Goal: Ask a question: Seek information or help from site administrators or community

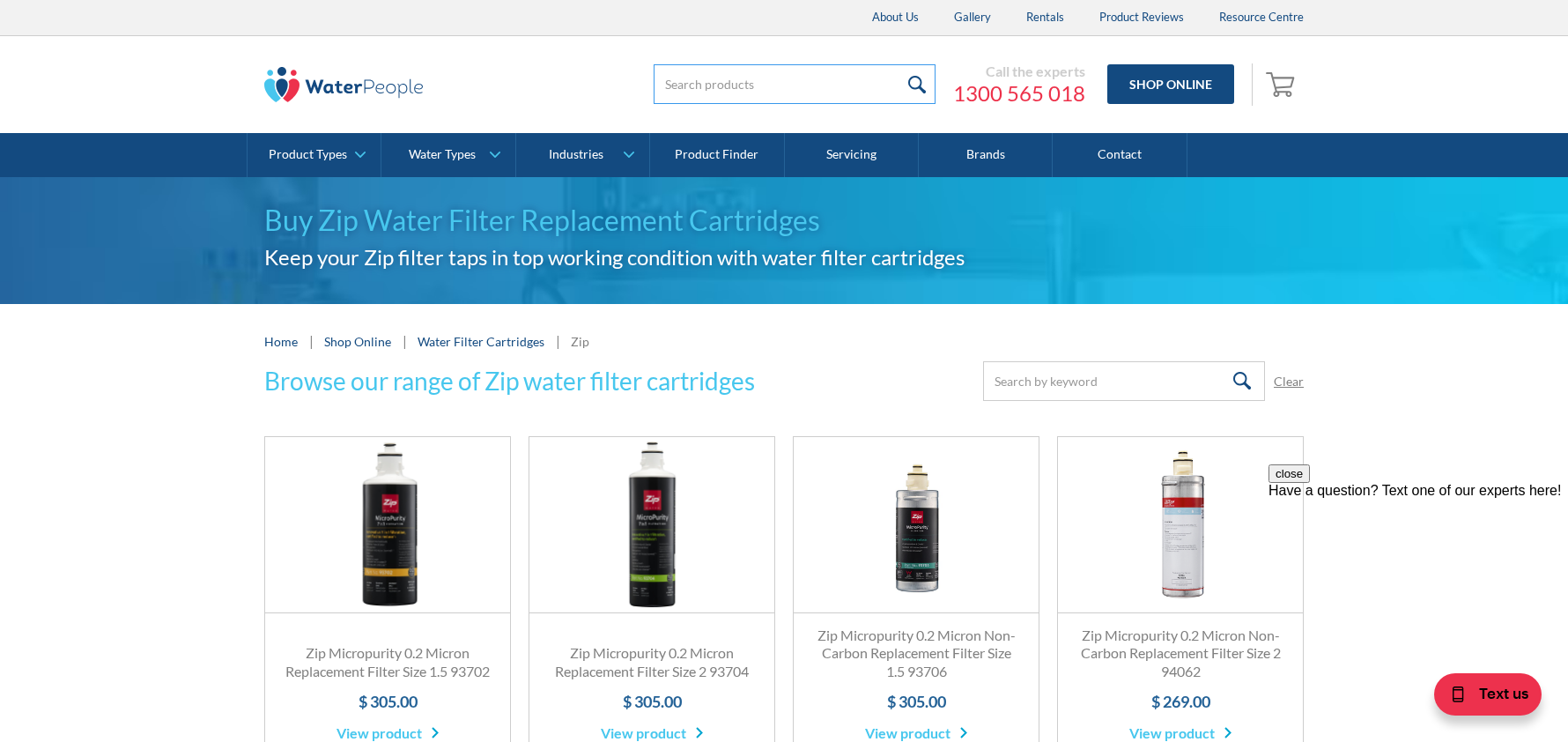
click at [758, 88] on input "search" at bounding box center [795, 83] width 281 height 39
type input "93701 filter"
click at [923, 83] on input "submit" at bounding box center [917, 83] width 38 height 39
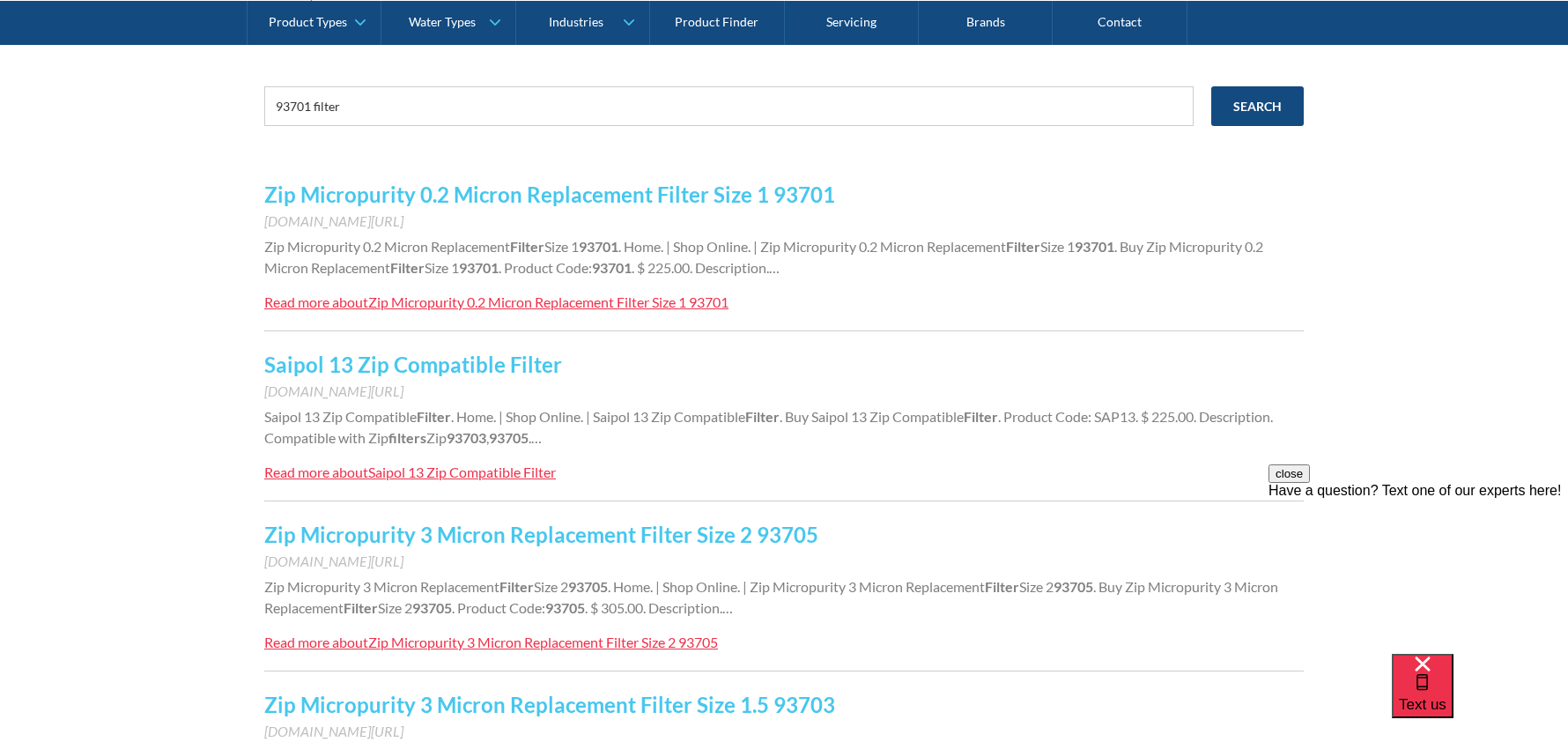
scroll to position [88, 0]
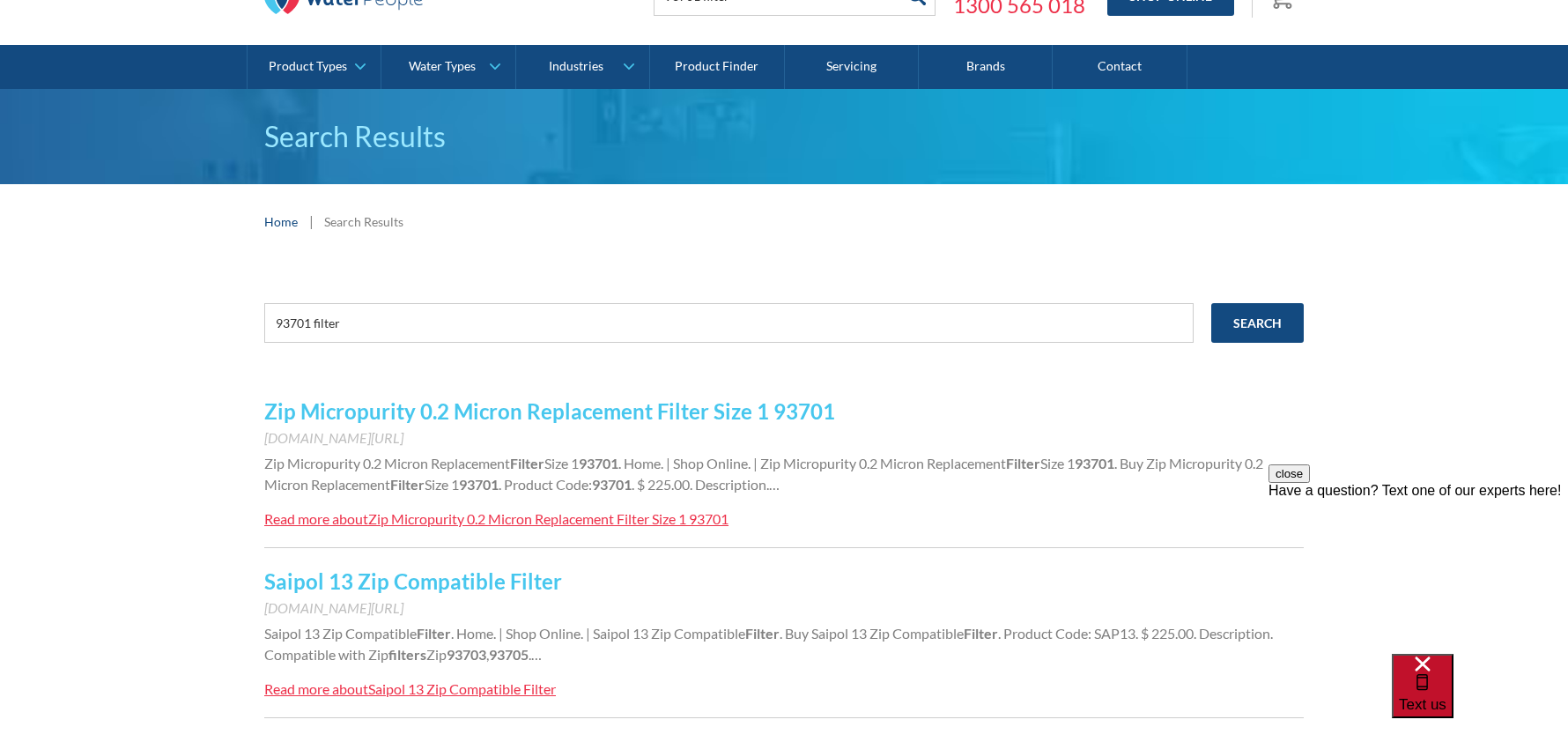
click at [1446, 696] on span "Text us" at bounding box center [1422, 704] width 48 height 16
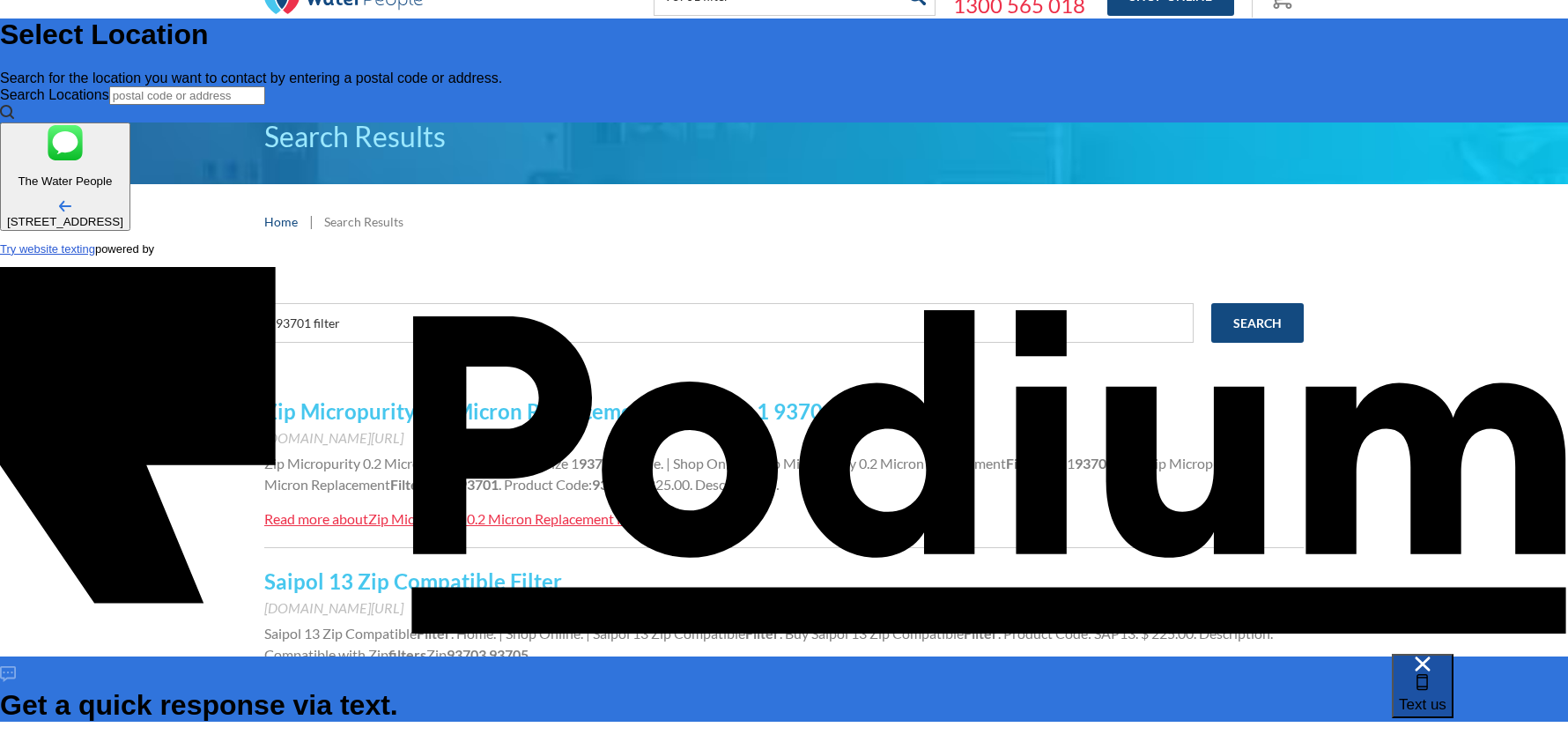
scroll to position [0, 0]
type input "[PERSON_NAME]"
type Phone "[PHONE_NUMBER]"
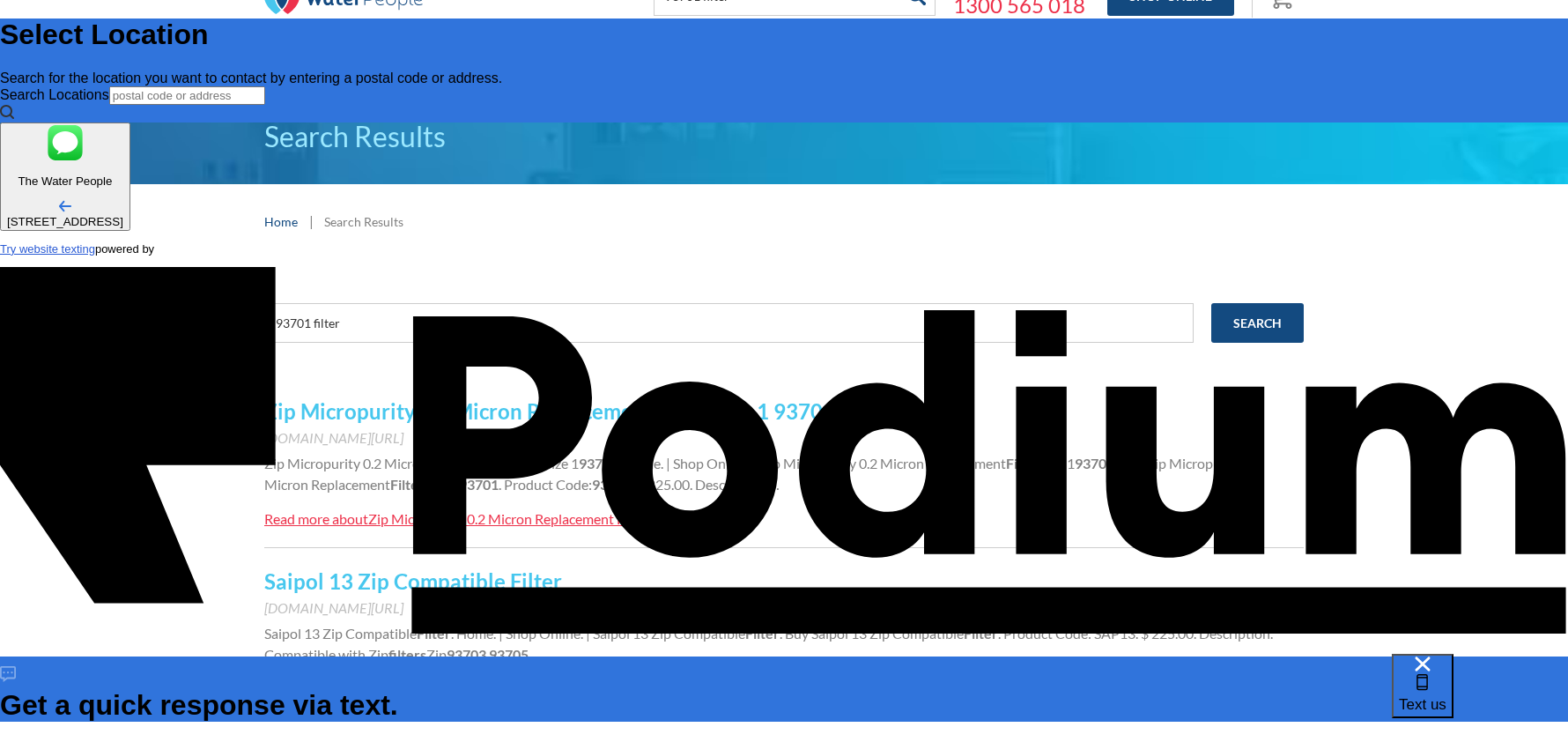
type textarea "H"
type textarea "x"
type textarea "Hi"
type textarea "x"
type textarea "Hi"
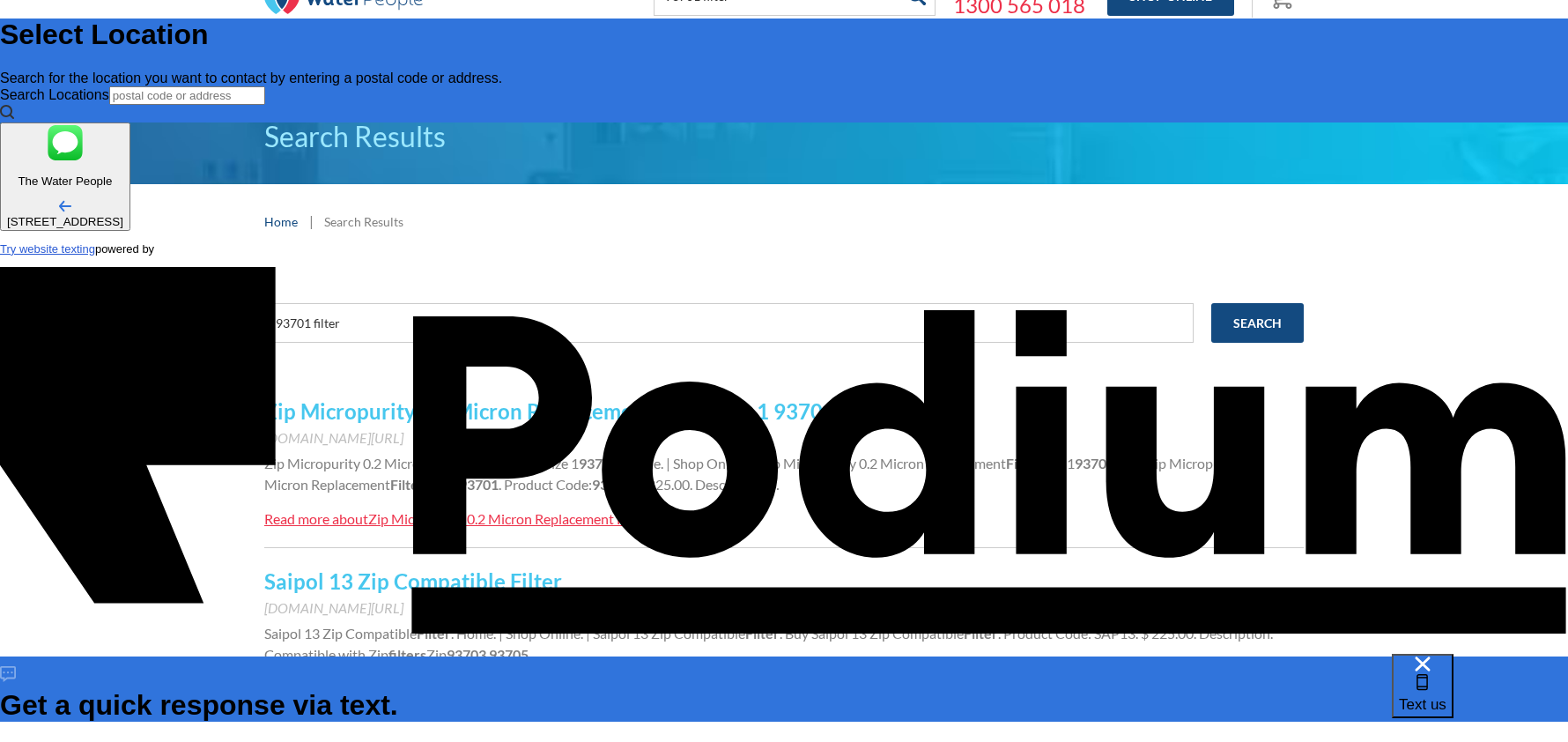
type textarea "x"
type textarea "Hi n"
type textarea "x"
type textarea "Hi ne"
type textarea "x"
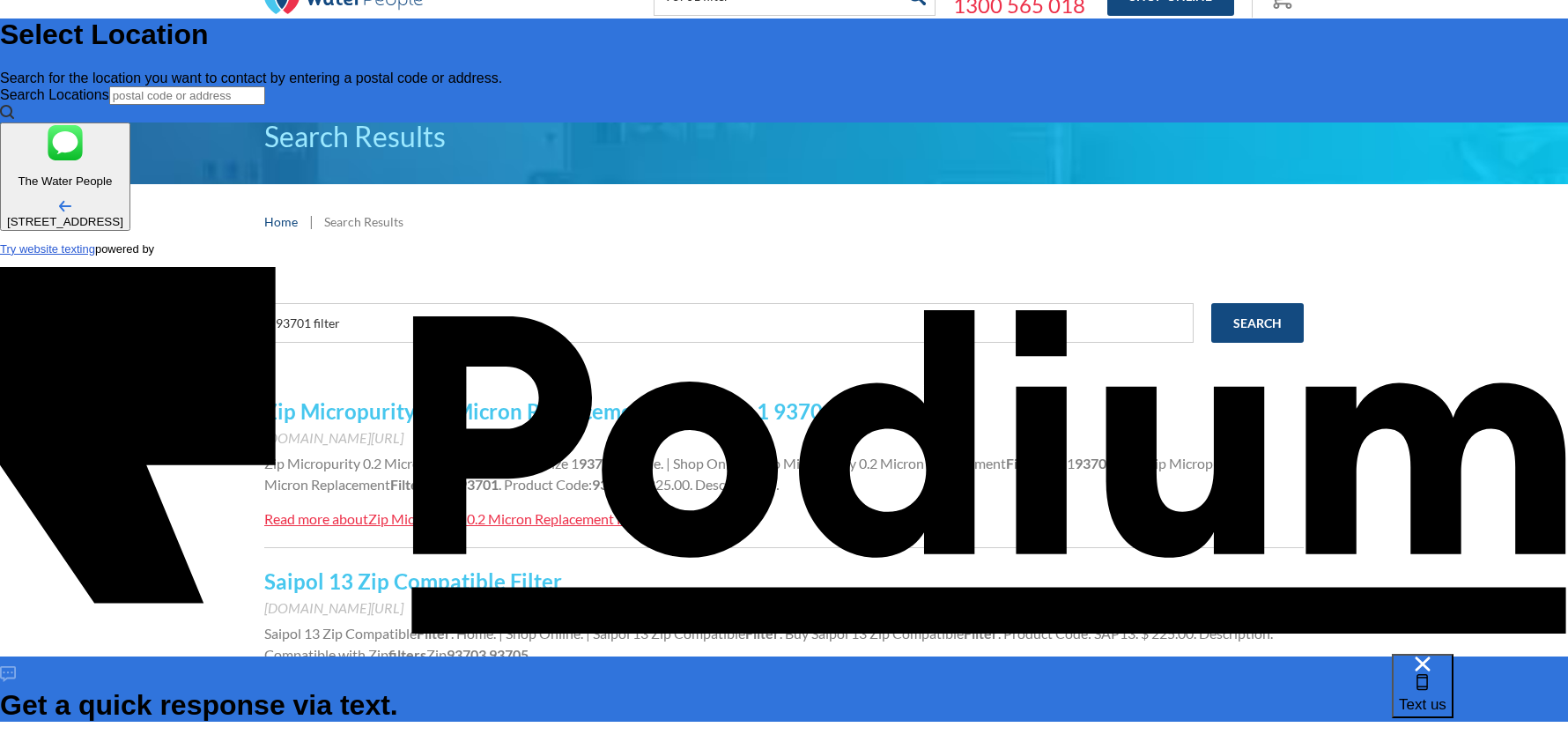
type textarea "Hi nee"
type textarea "x"
type textarea "Hi need"
type textarea "x"
type textarea "Hi need"
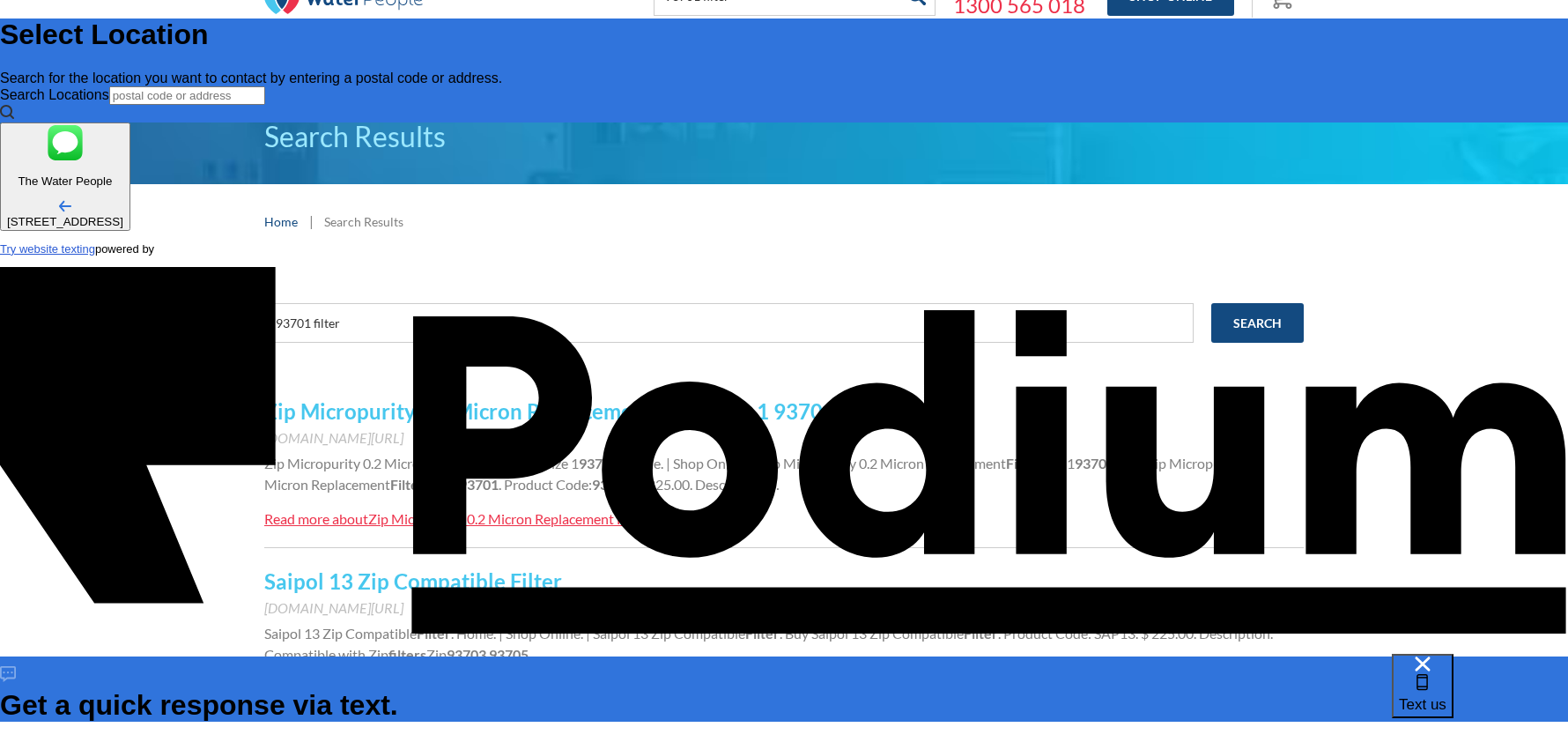
type textarea "x"
type textarea "Hi need n"
type textarea "x"
type textarea "Hi need ne"
type textarea "x"
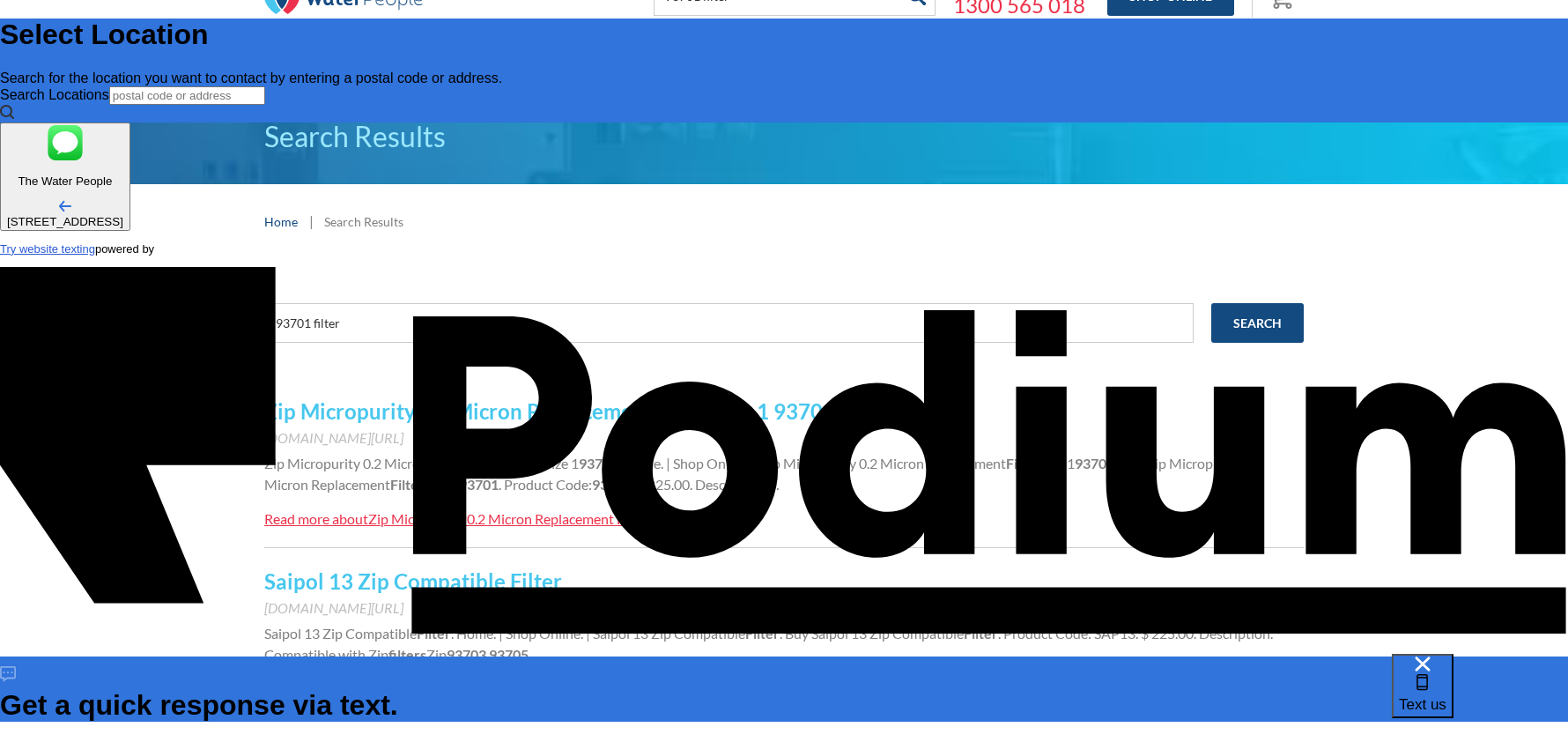
type textarea "Hi need new"
type textarea "x"
type textarea "Hi need new"
type textarea "x"
type textarea "Hi need new f"
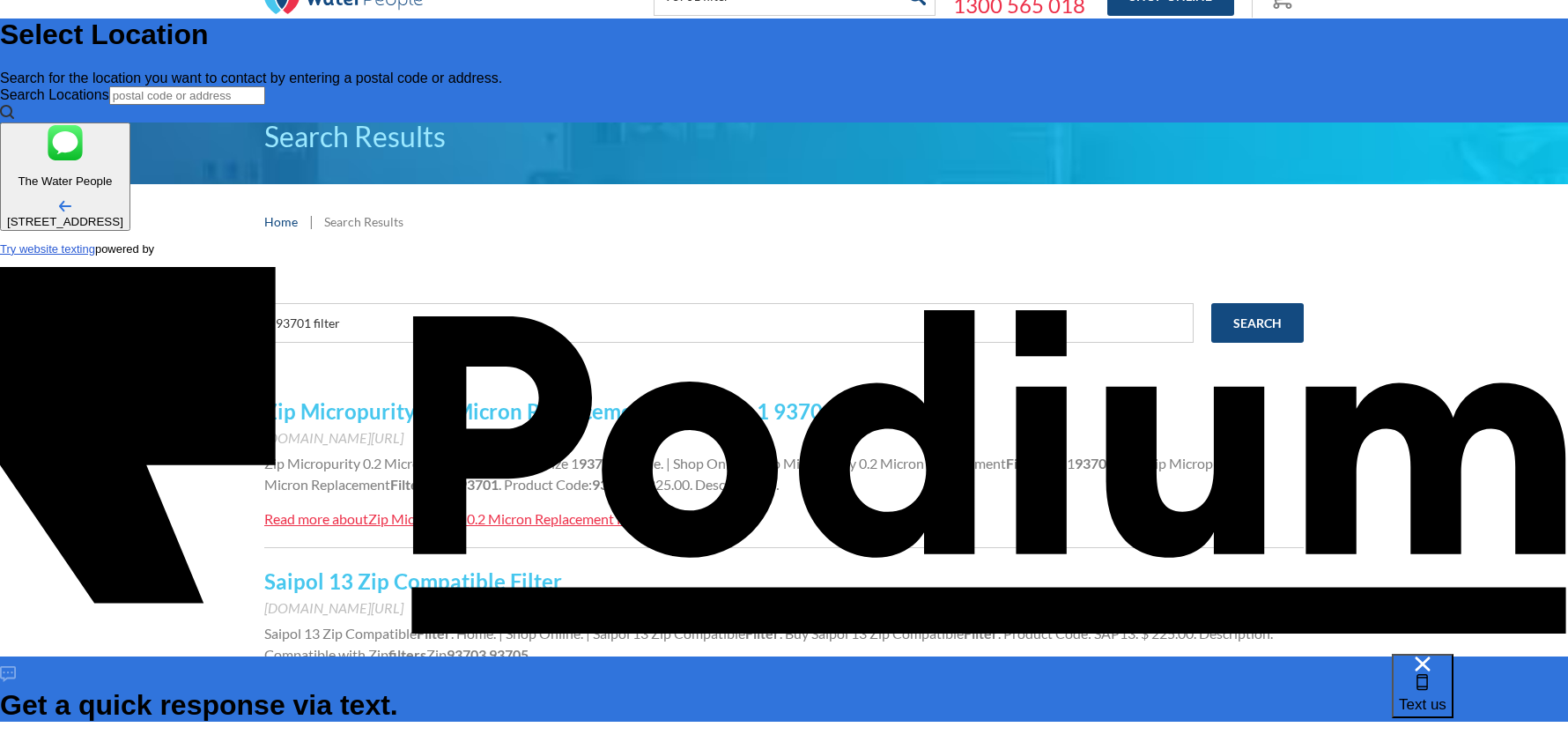
type textarea "x"
type textarea "Hi need new fi"
type textarea "x"
type textarea "Hi need new fil"
type textarea "x"
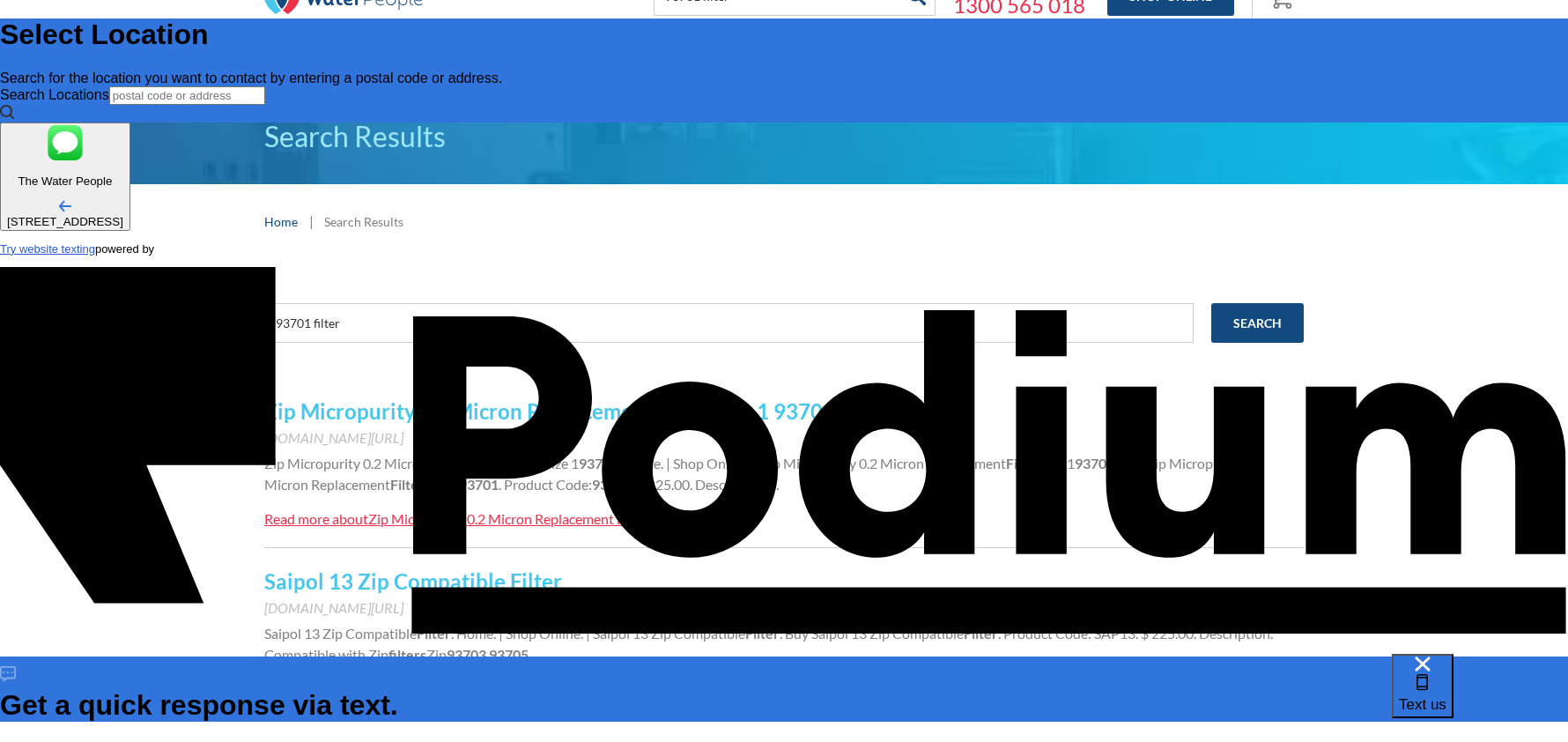
type textarea "Hi need new filt"
type textarea "x"
type textarea "Hi need new filte"
type textarea "x"
type textarea "Hi need new filter"
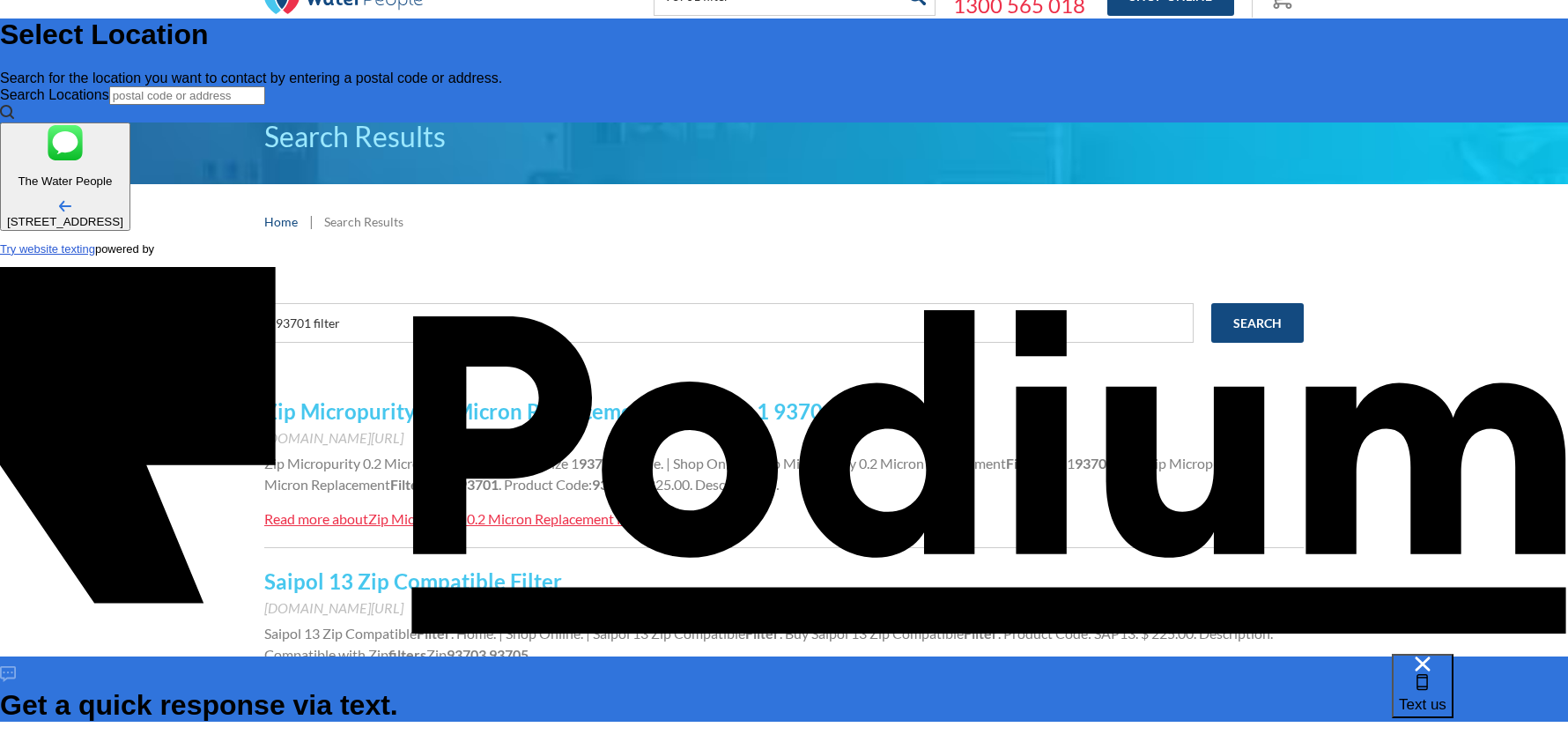
type textarea "x"
type textarea "Hi need new filter"
type textarea "x"
type textarea "Hi need new filter C"
type textarea "x"
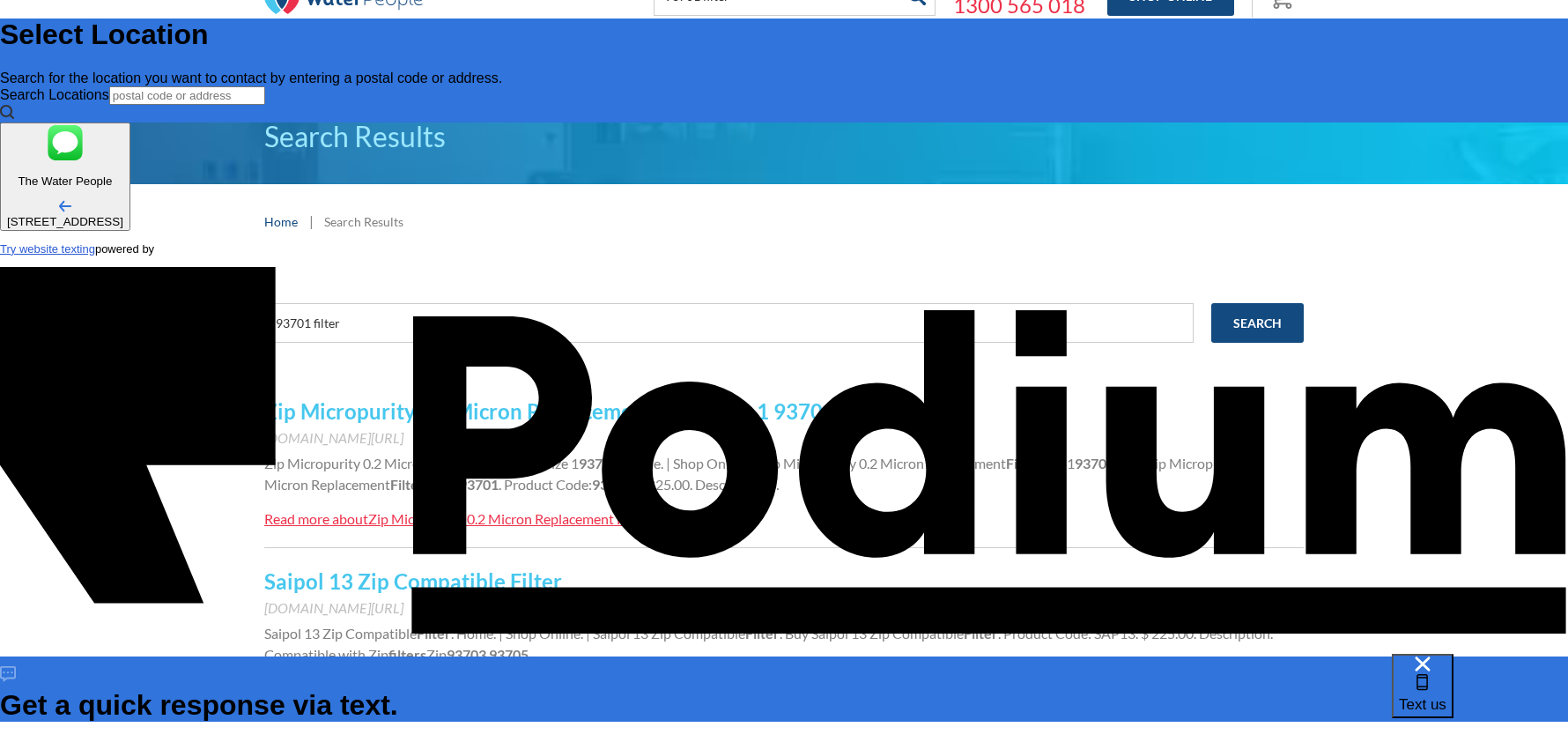
type textarea "Hi need new filter Cl"
type textarea "x"
type textarea "Hi need new filter Cla"
type textarea "x"
type textarea "Hi need new filter Clas"
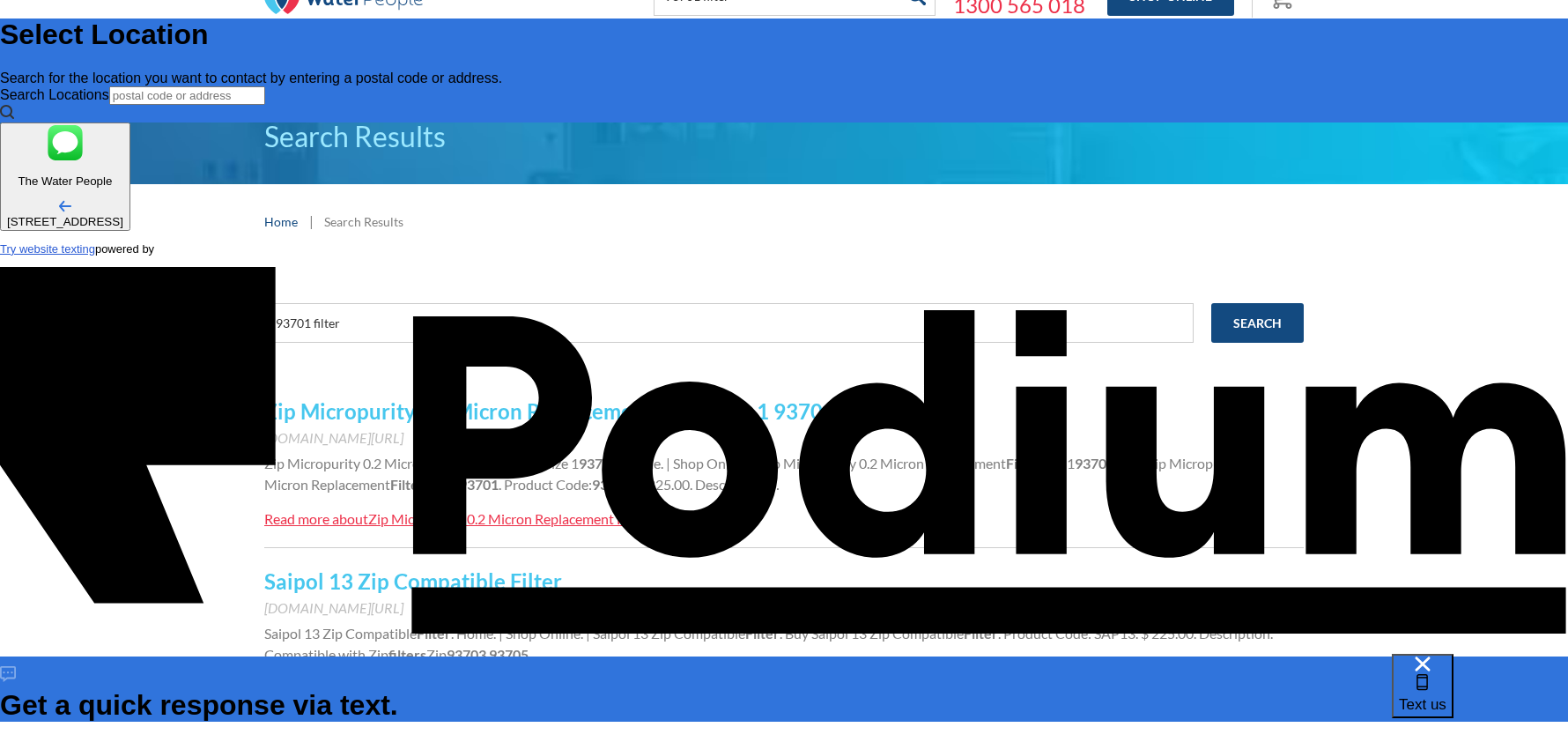
type textarea "x"
type textarea "Hi need new filter Class"
type textarea "x"
type textarea "Hi need new filter Classi"
type textarea "x"
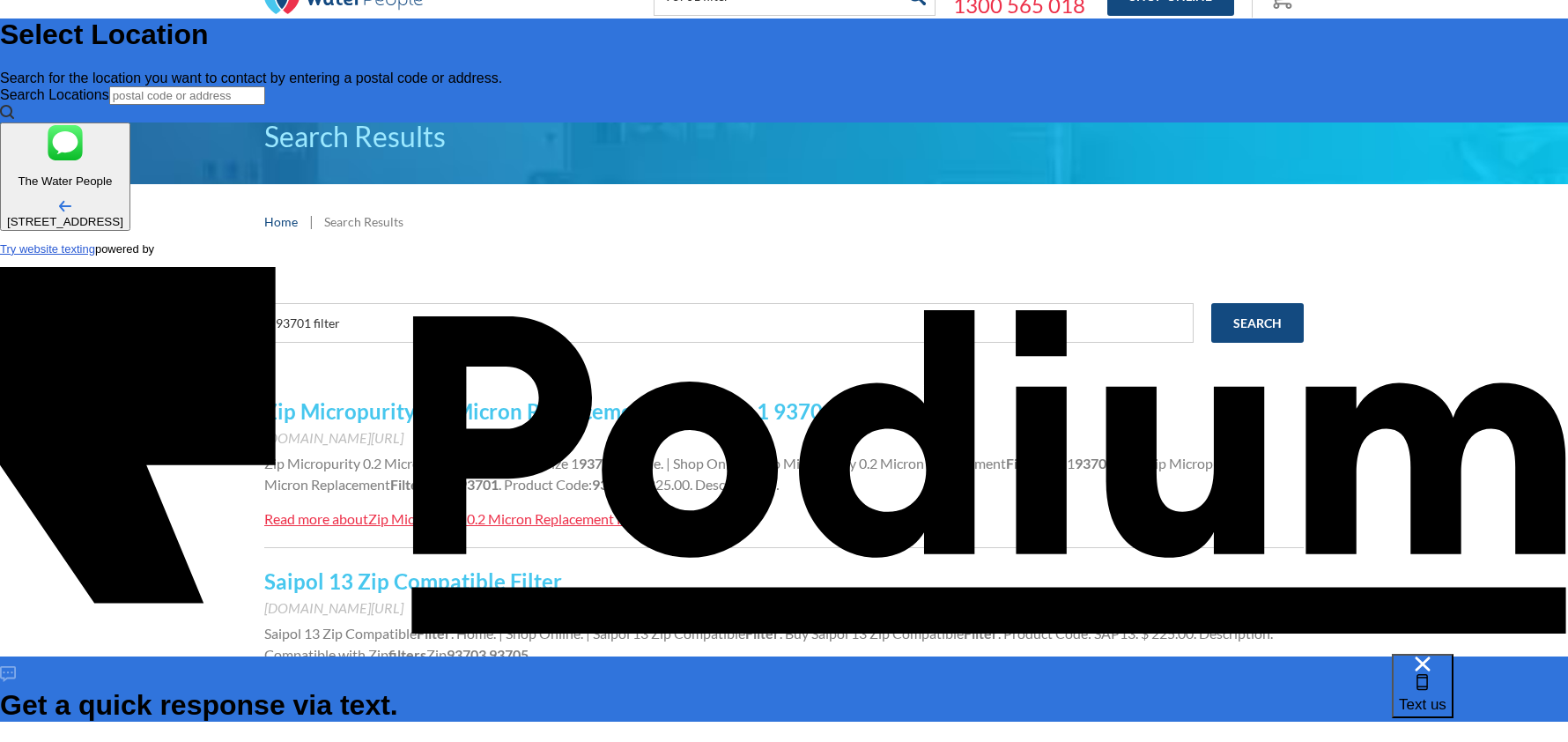
type textarea "Hi need new filter Classic"
type textarea "x"
type textarea "Hi need new filter Classic"
type textarea "x"
type textarea "Hi need new filter Classic p"
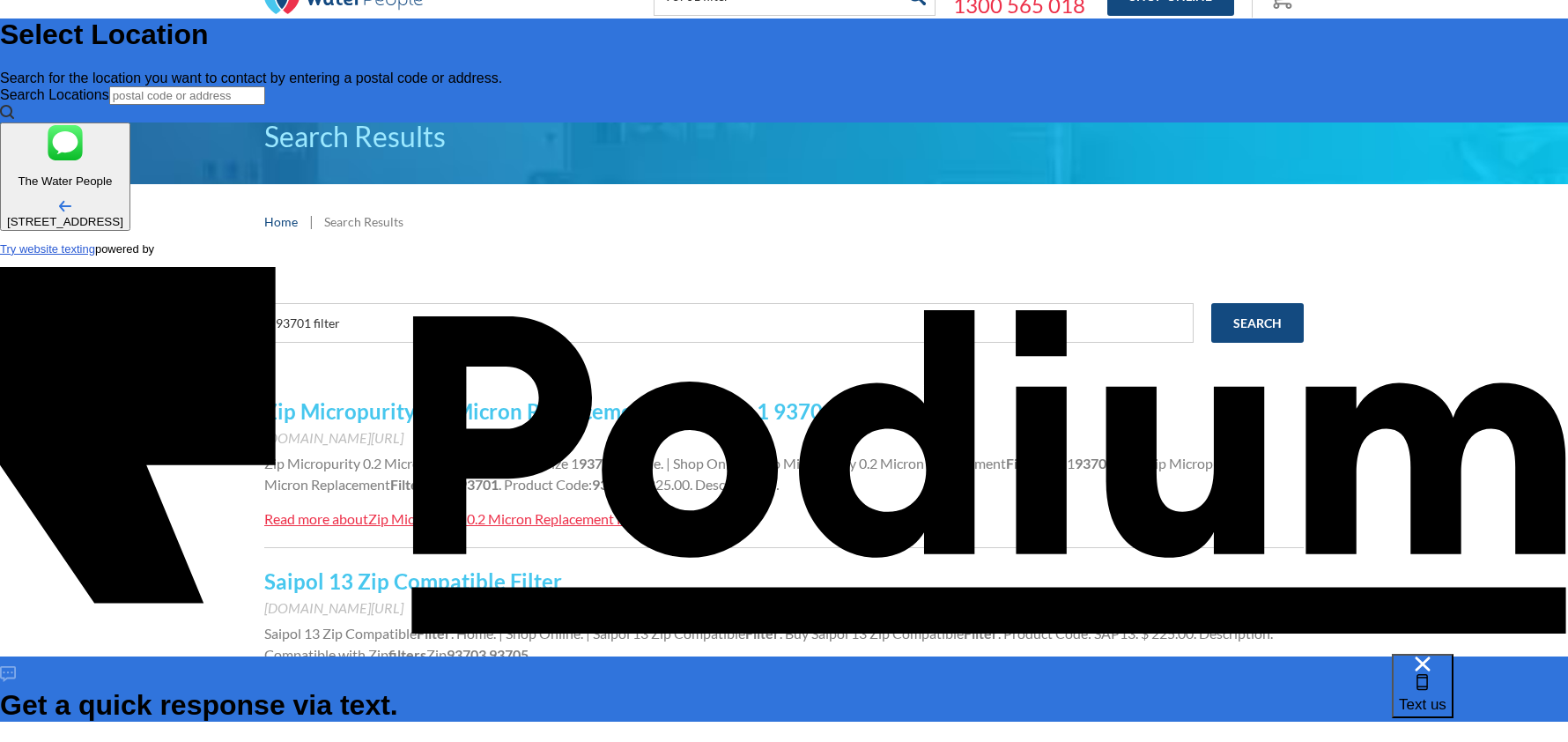
type textarea "x"
type textarea "Hi need new filter Classic pl"
type textarea "x"
type textarea "Hi need new filter Classic plu"
type textarea "x"
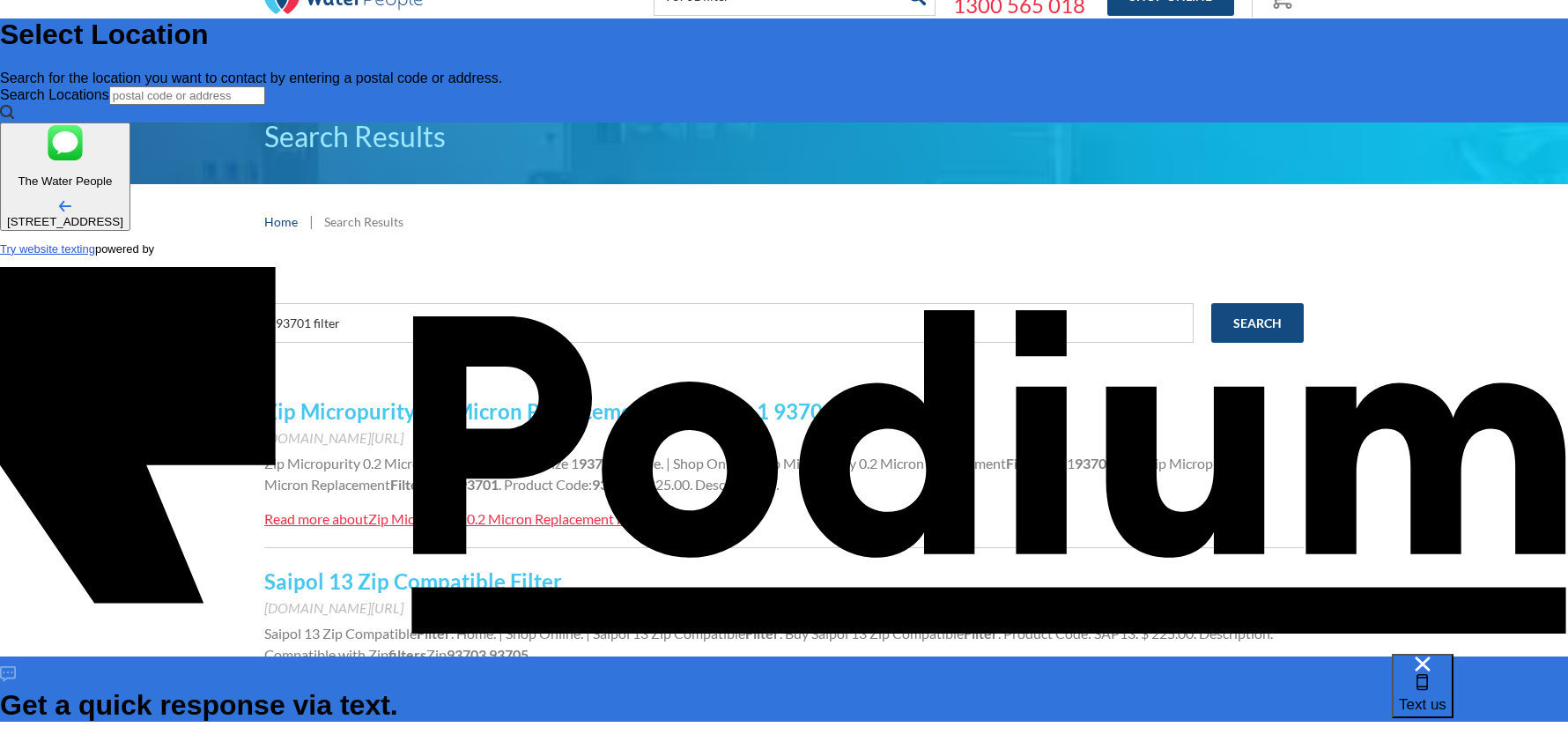
type textarea "Hi need new filter Classic plus"
type textarea "x"
type textarea "Hi need new filter Classic plus"
type textarea "x"
type textarea "Hi need new filter Classic plus H"
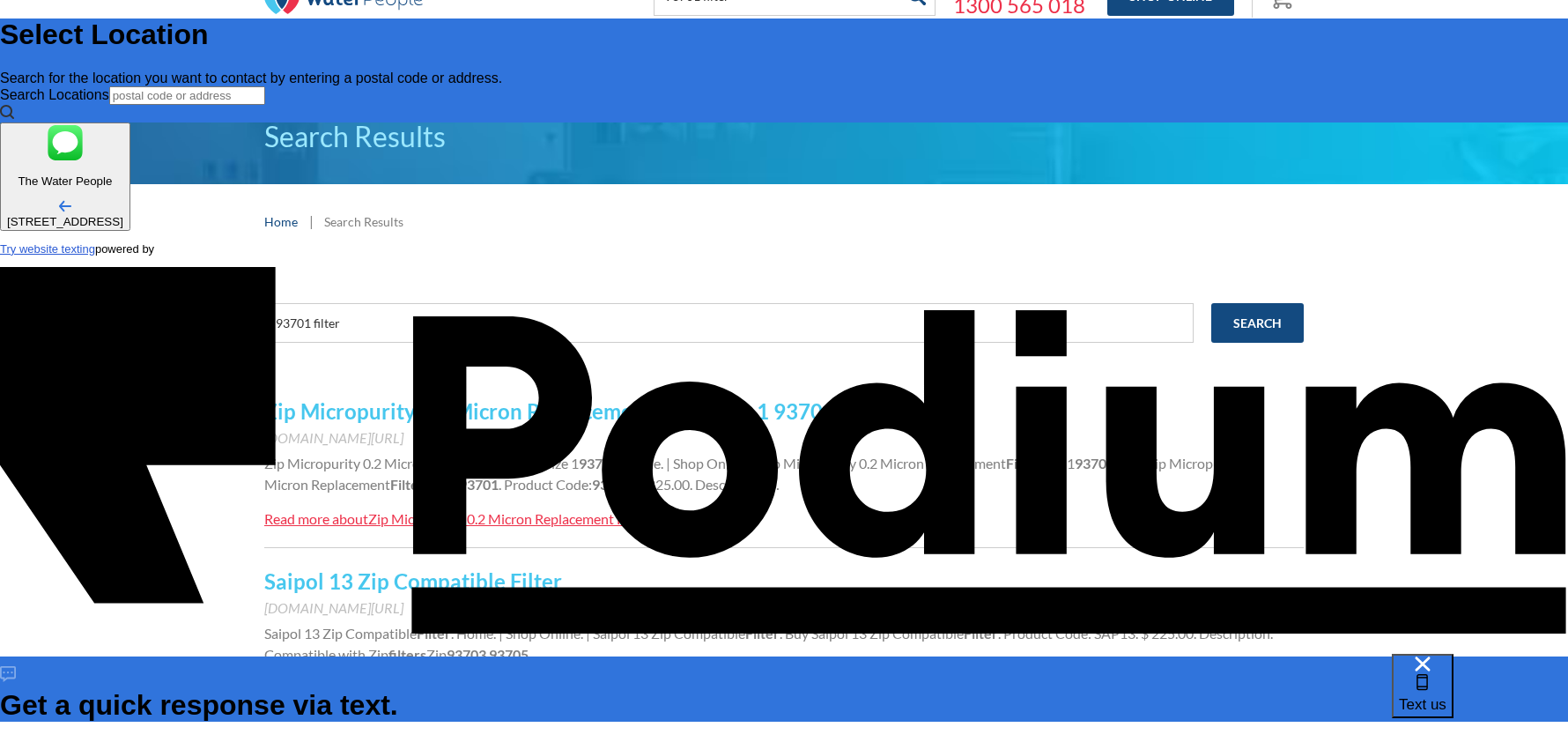
type textarea "x"
type textarea "Hi need new filter Classic plus Hy"
type textarea "x"
type textarea "Hi need new filter Classic plus Hyd"
type textarea "x"
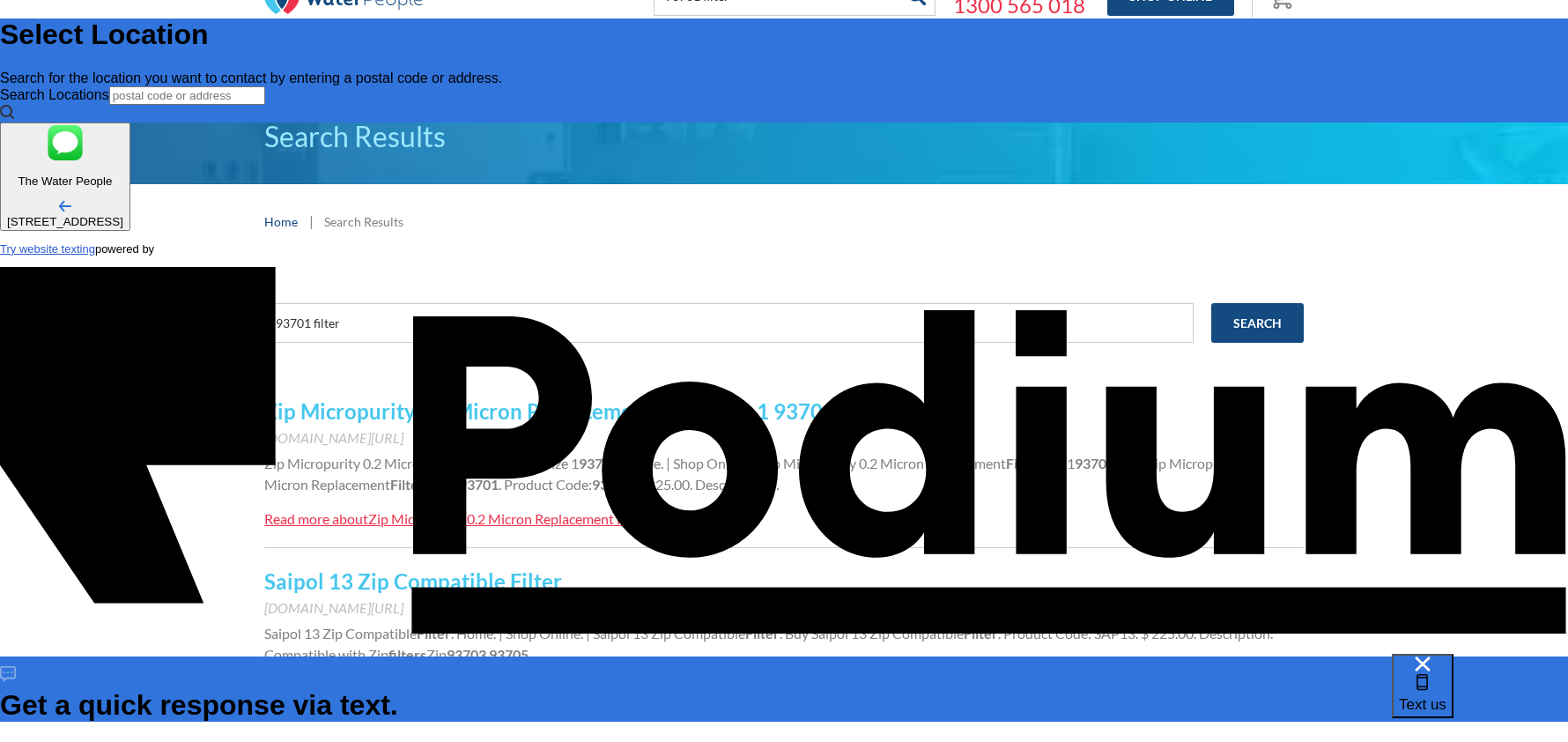
type textarea "Hi need new filter Classic plus Hydr"
type textarea "x"
type textarea "Hi need new filter Classic plus Hydru"
type textarea "x"
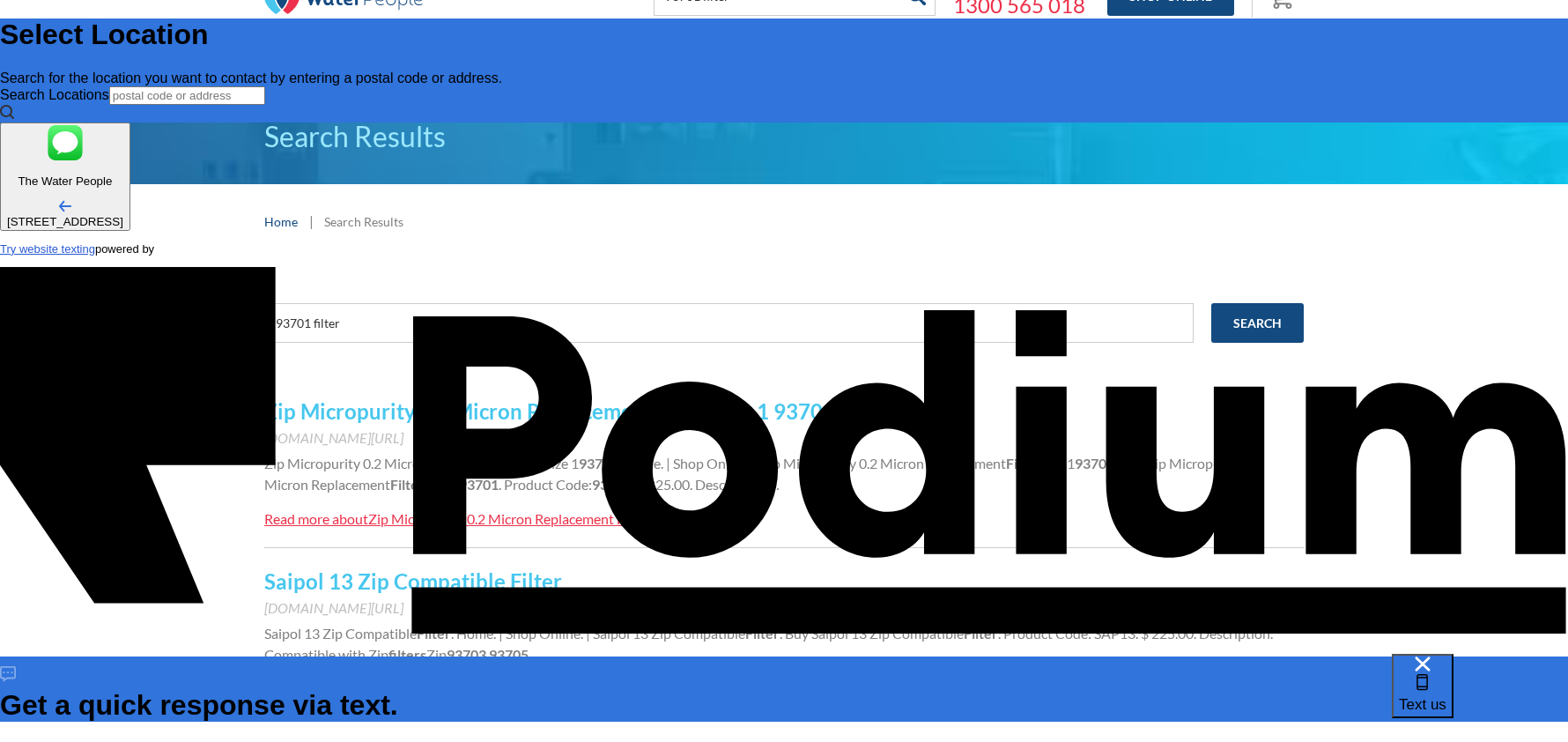
type textarea "Hi need new filter Classic plus Hydr"
type textarea "x"
type textarea "Hi need new filter Classic plus Hydro"
type textarea "x"
type textarea "Hi need new filter Classic plus Hydrot"
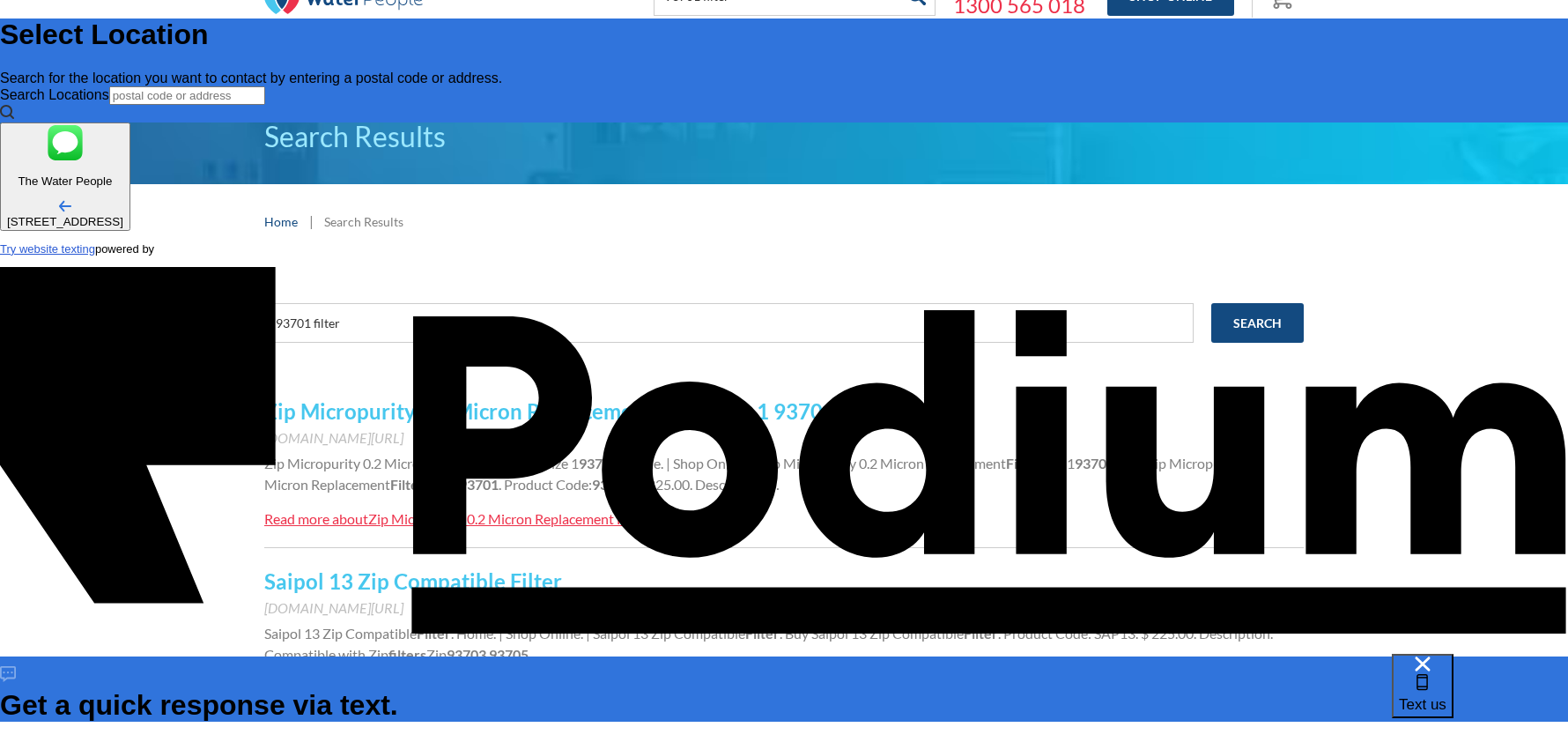
type textarea "x"
type textarea "Hi need new filter Classic plus Hydrota"
type textarea "x"
type textarea "Hi need new filter Classic plus Hydrotap"
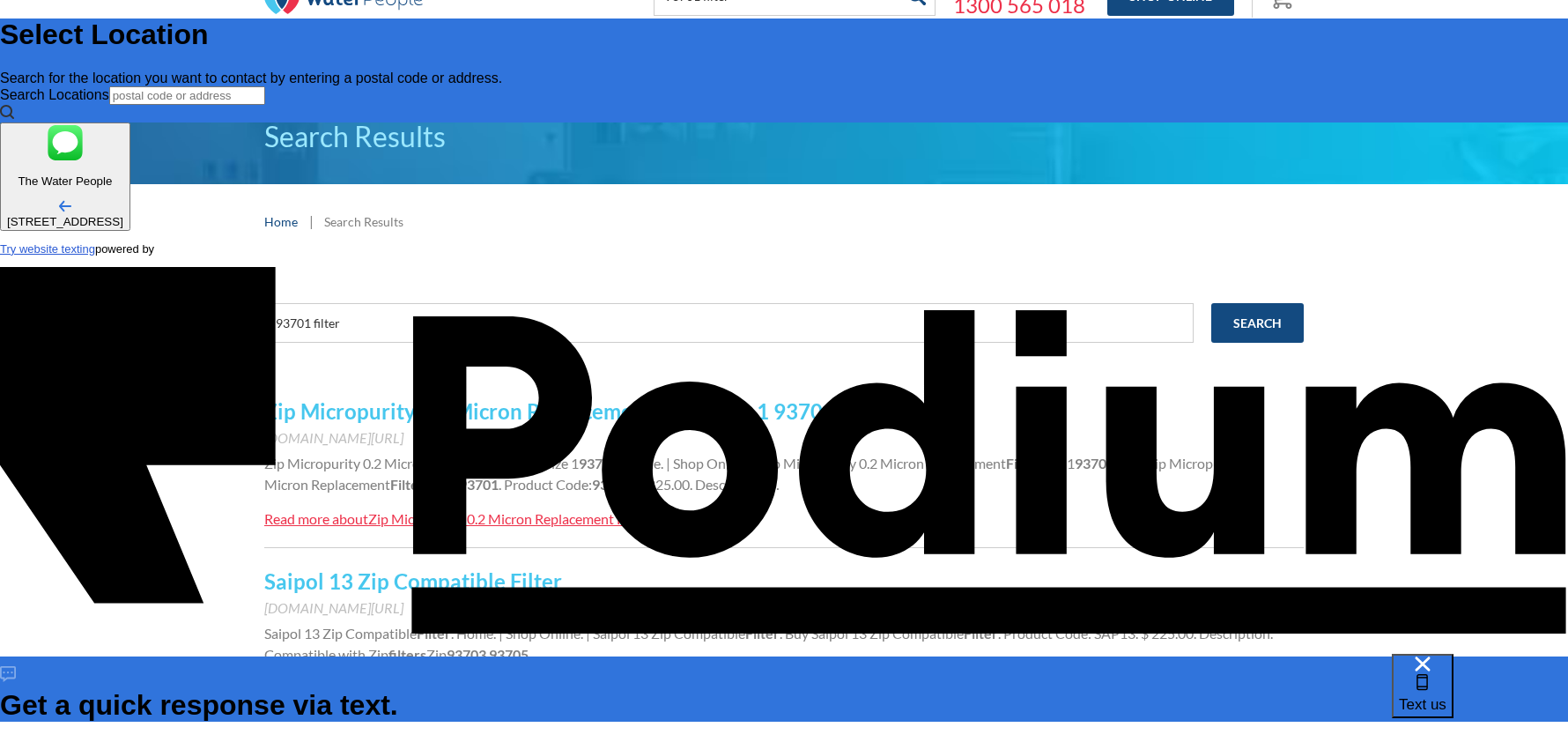
type textarea "x"
type textarea "Hi need new filter Classic plus Hydrotap"
type textarea "x"
type textarea "Hi need new filter Classic plus Hydrotap G"
type textarea "x"
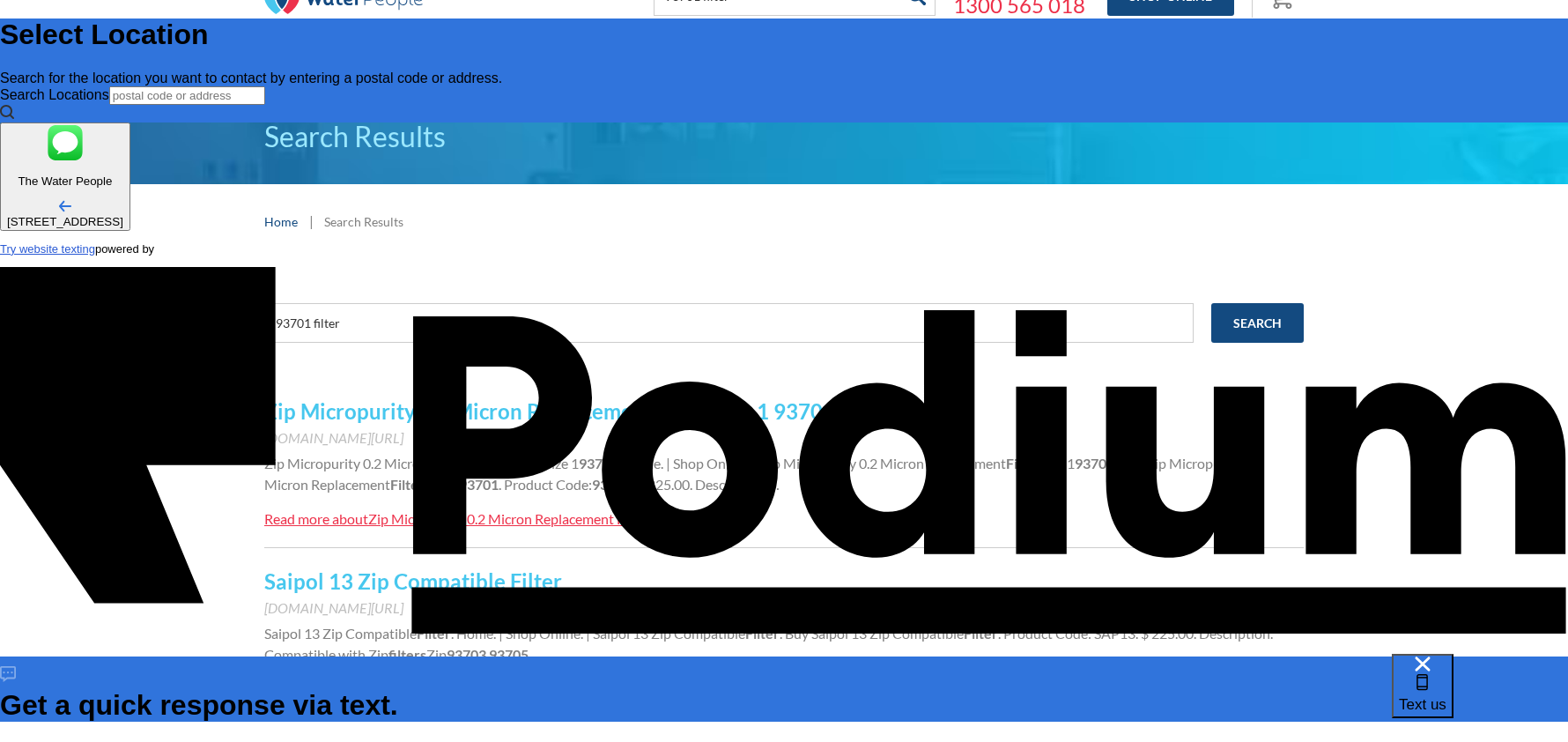
type textarea "Hi need new filter Classic plus Hydrotap G5"
type textarea "x"
type textarea "Hi, need new filter Classic plus Hydrotap G5"
type textarea "x"
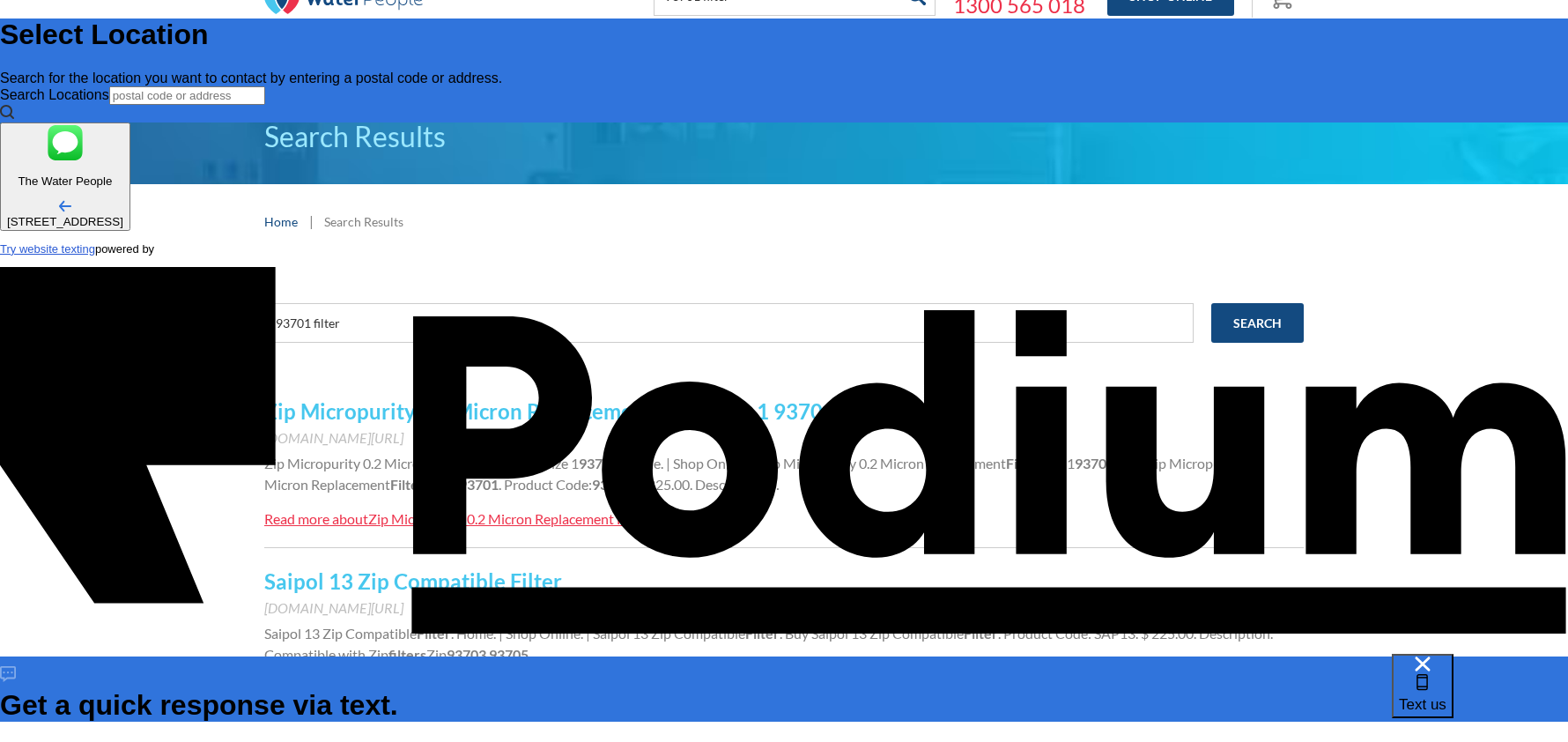
type textarea "Hi, need new filter Classic plus Hydrotap G5"
type textarea "x"
type textarea "Hi, need new filter Classic plus Hydrotap G5"
type textarea "x"
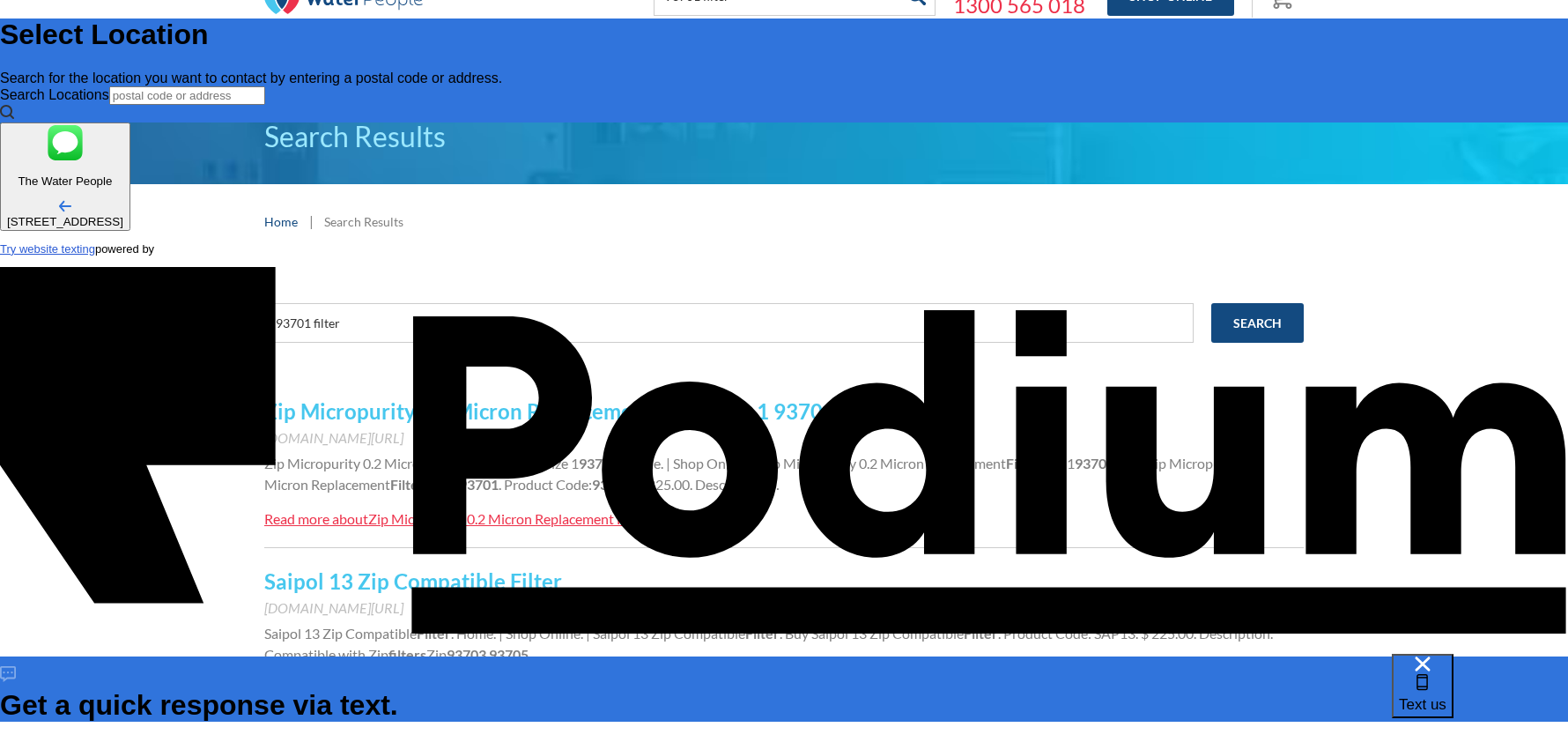
type textarea "Hi, need new filter Classic plus Hydrotap G5."
type textarea "x"
type textarea "Hi, need new filter Classic plus Hydrotap G5.C"
type textarea "x"
type textarea "Hi, need new filter Classic plus Hydrotap [DOMAIN_NAME]"
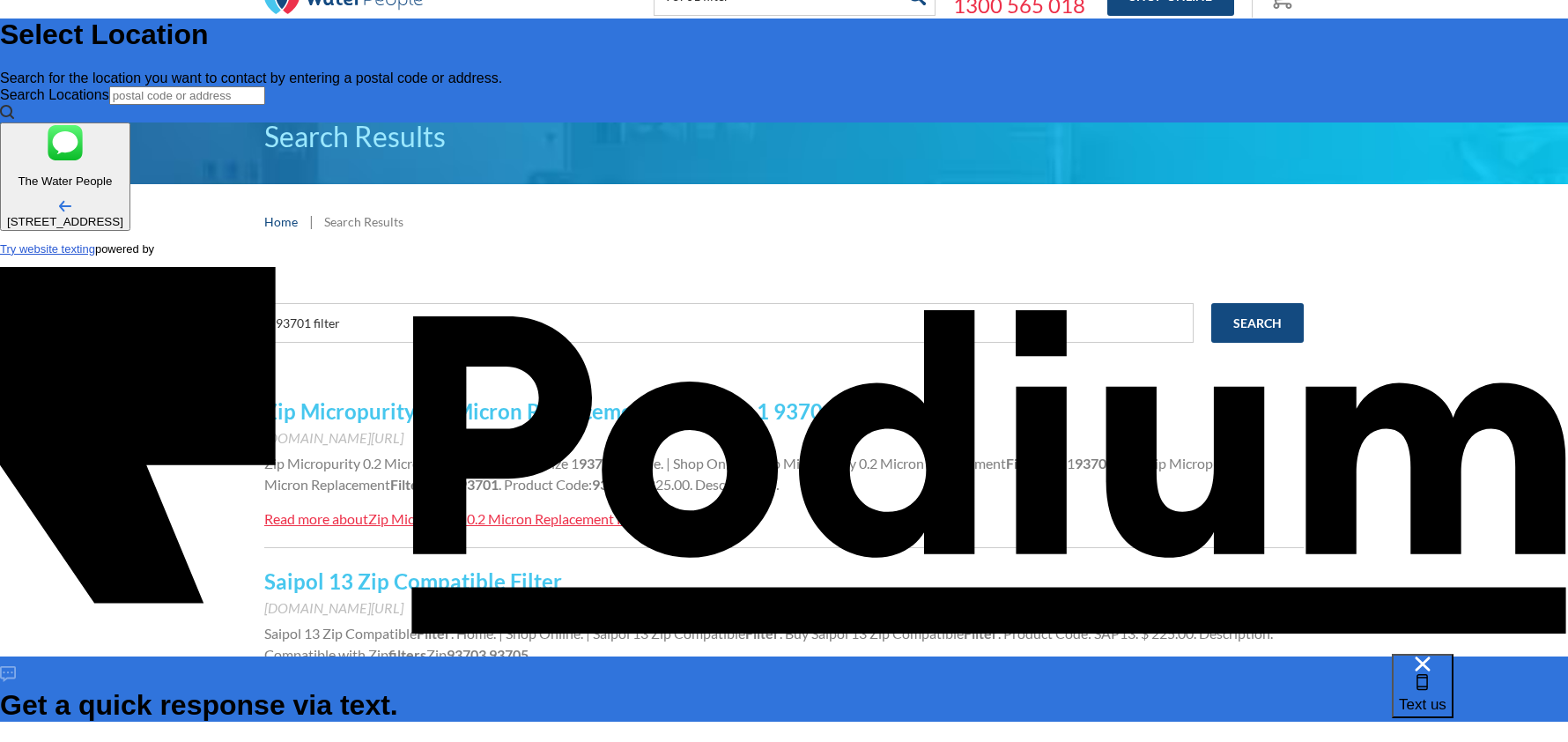
type textarea "x"
type textarea "Hi, need new filter Classic plus Hydrotap G5.Cod"
type textarea "x"
type textarea "Hi, need new filter Classic plus Hydrotap G5.Code"
type textarea "x"
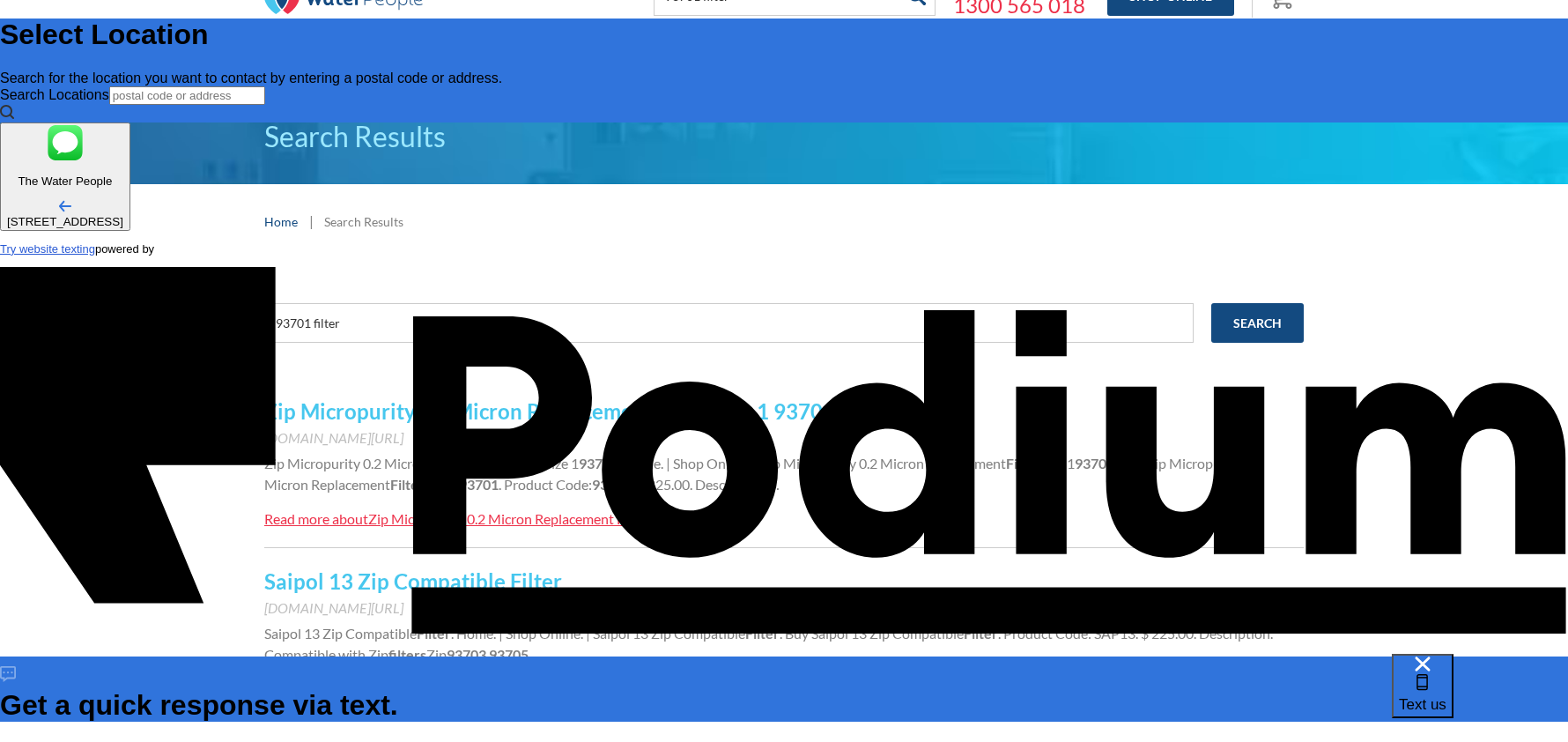
type textarea "Hi, need new filter Classic plus Hydrotap G5.Code"
type textarea "x"
type textarea "Hi, need new filter Classic plus Hydrotap G5.Code 9"
type textarea "x"
type textarea "Hi, need new filter Classic plus Hydrotap G5.Code 93"
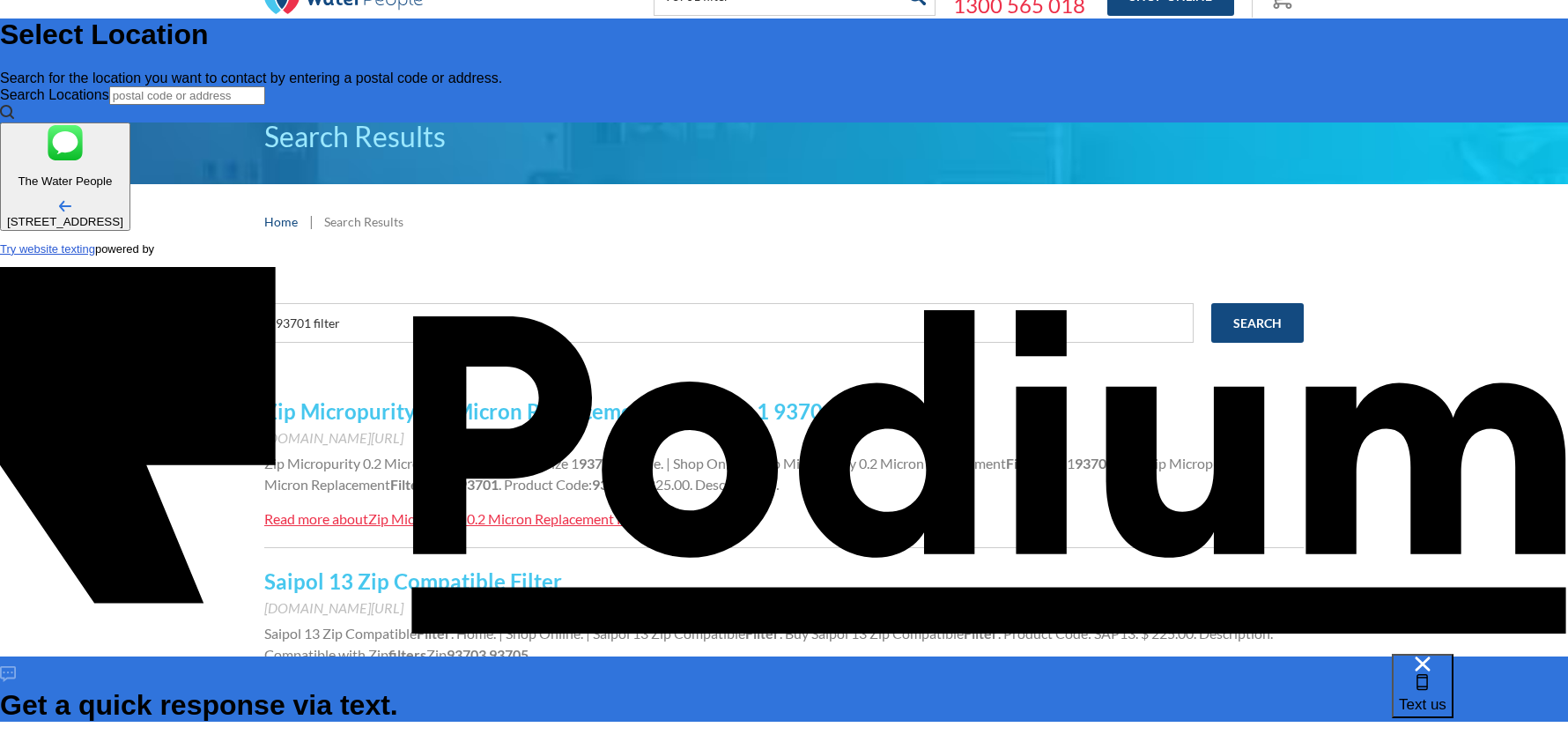
type textarea "x"
type textarea "Hi, need new filter Classic plus Hydrotap G5.Code 937"
type textarea "x"
type textarea "Hi, need new filter Classic plus Hydrotap G5.Code 9370"
type textarea "x"
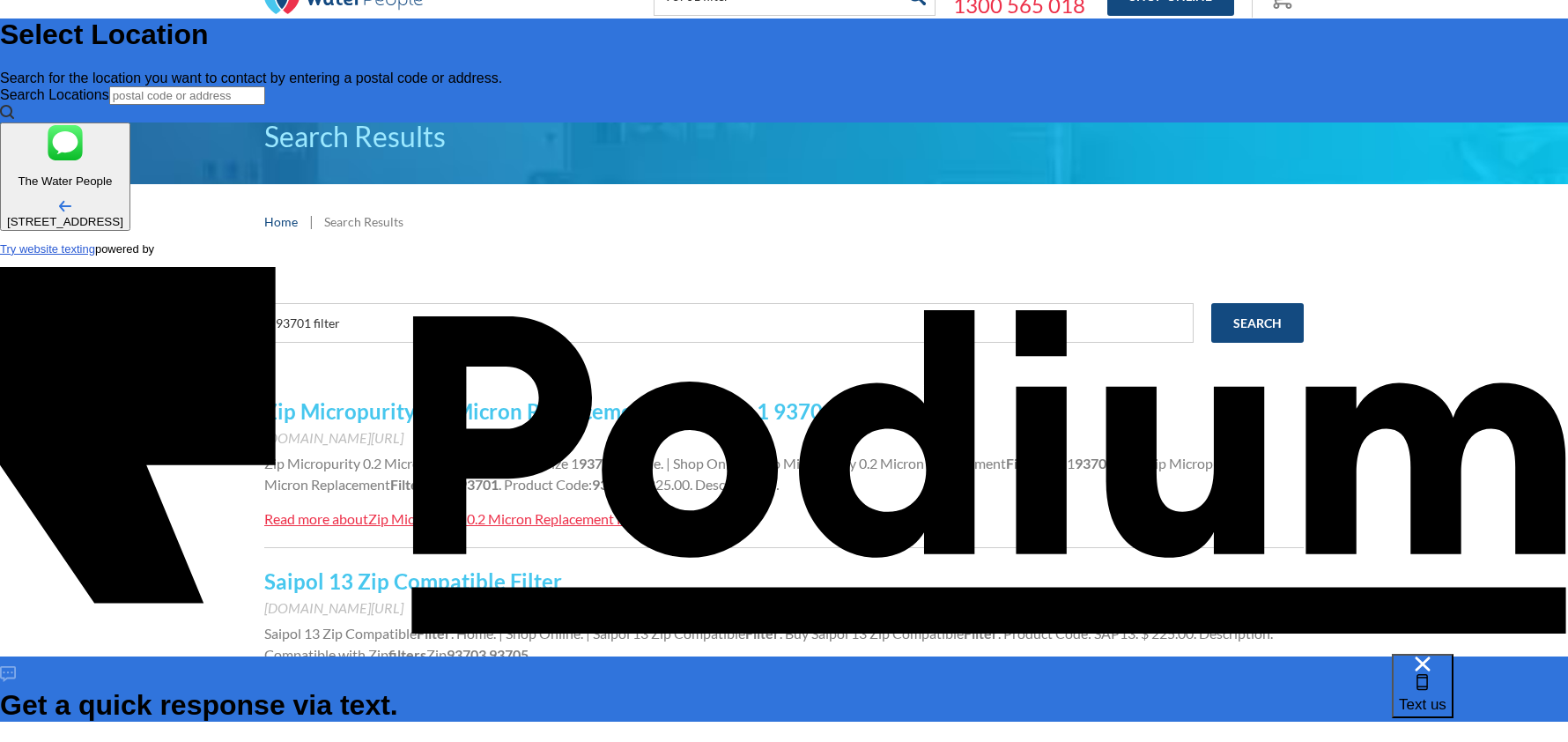
type textarea "Hi, need new filter Classic plus Hydrotap G5.Code 93701"
type textarea "x"
type textarea "Hi, need new filter Classic plus Hydrotap G5.Code 93701."
type textarea "x"
type textarea "Hi, need new filter Classic plus Hydrotap G5.Code 93701."
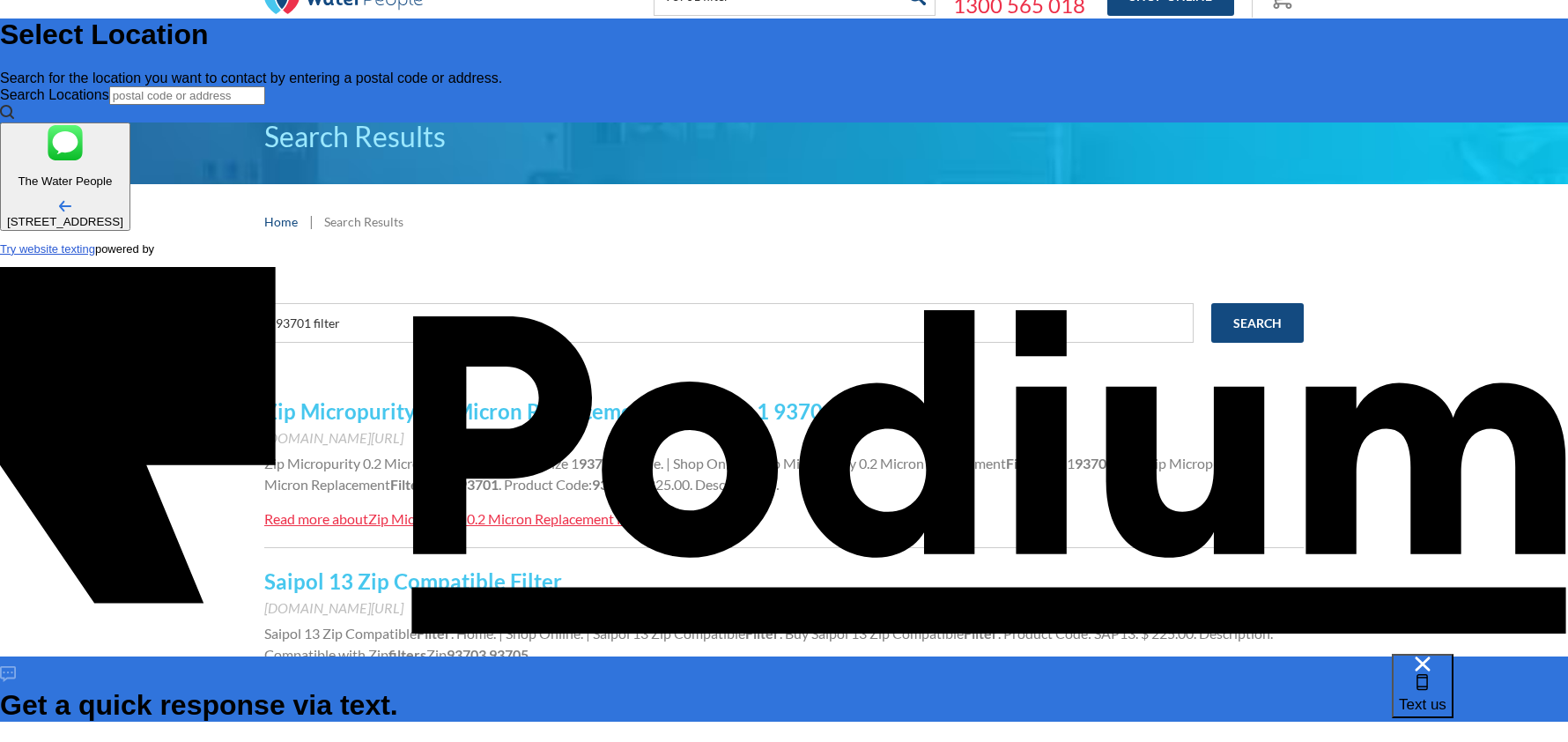
type textarea "x"
type textarea "Hi, need new filter Classic plus Hydrotap G5.Code 93701. D"
type textarea "x"
type textarea "Hi, need new filter Classic plus Hydrotap G5.Code 93701. Do"
type textarea "x"
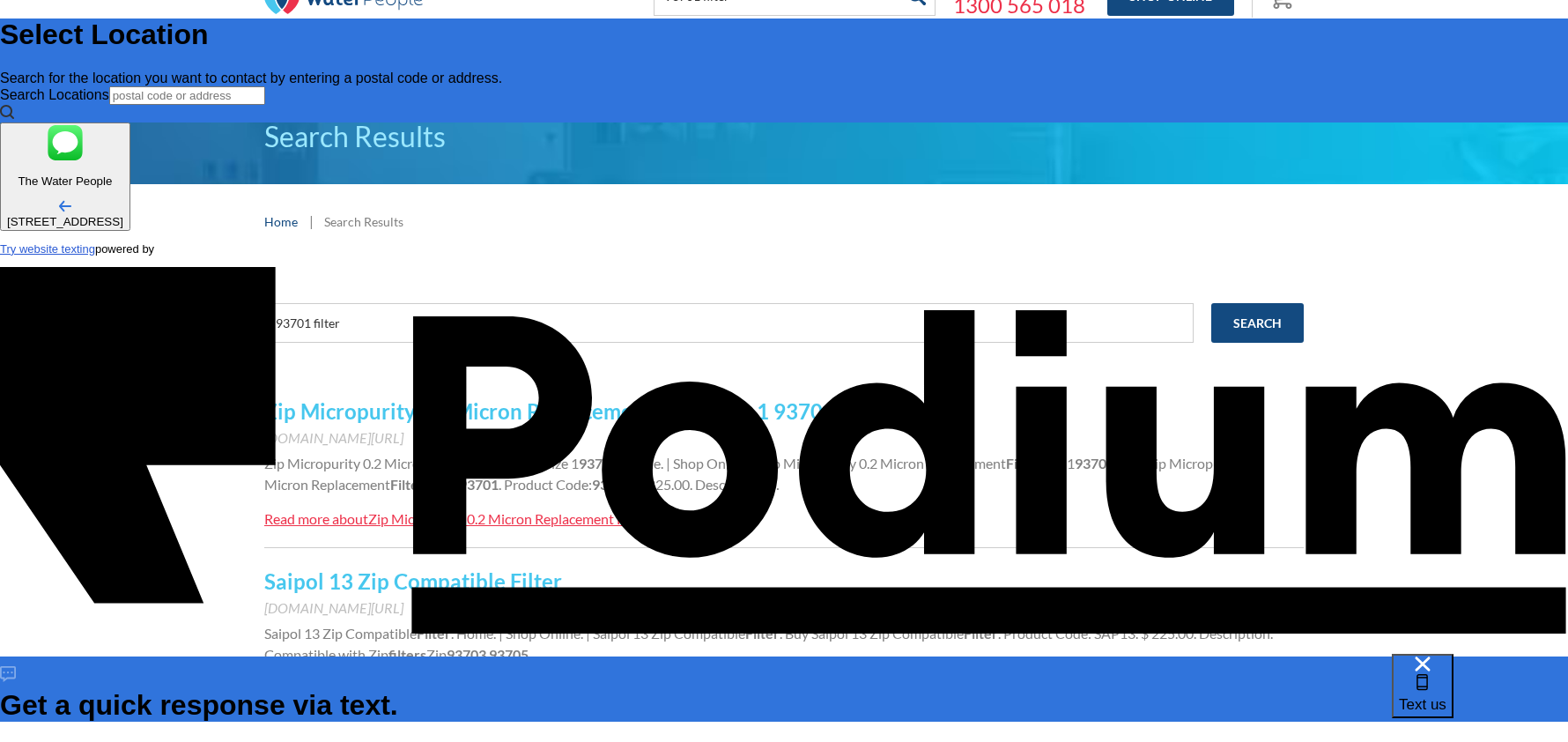
type textarea "Hi, need new filter Classic plus Hydrotap G5.Code 93701. Do"
type textarea "x"
type textarea "Hi, need new filter Classic plus Hydrotap G5.Code 93701. Do y"
type textarea "x"
type textarea "Hi, need new filter Classic plus Hydrotap G5.Code 93701. Do yo"
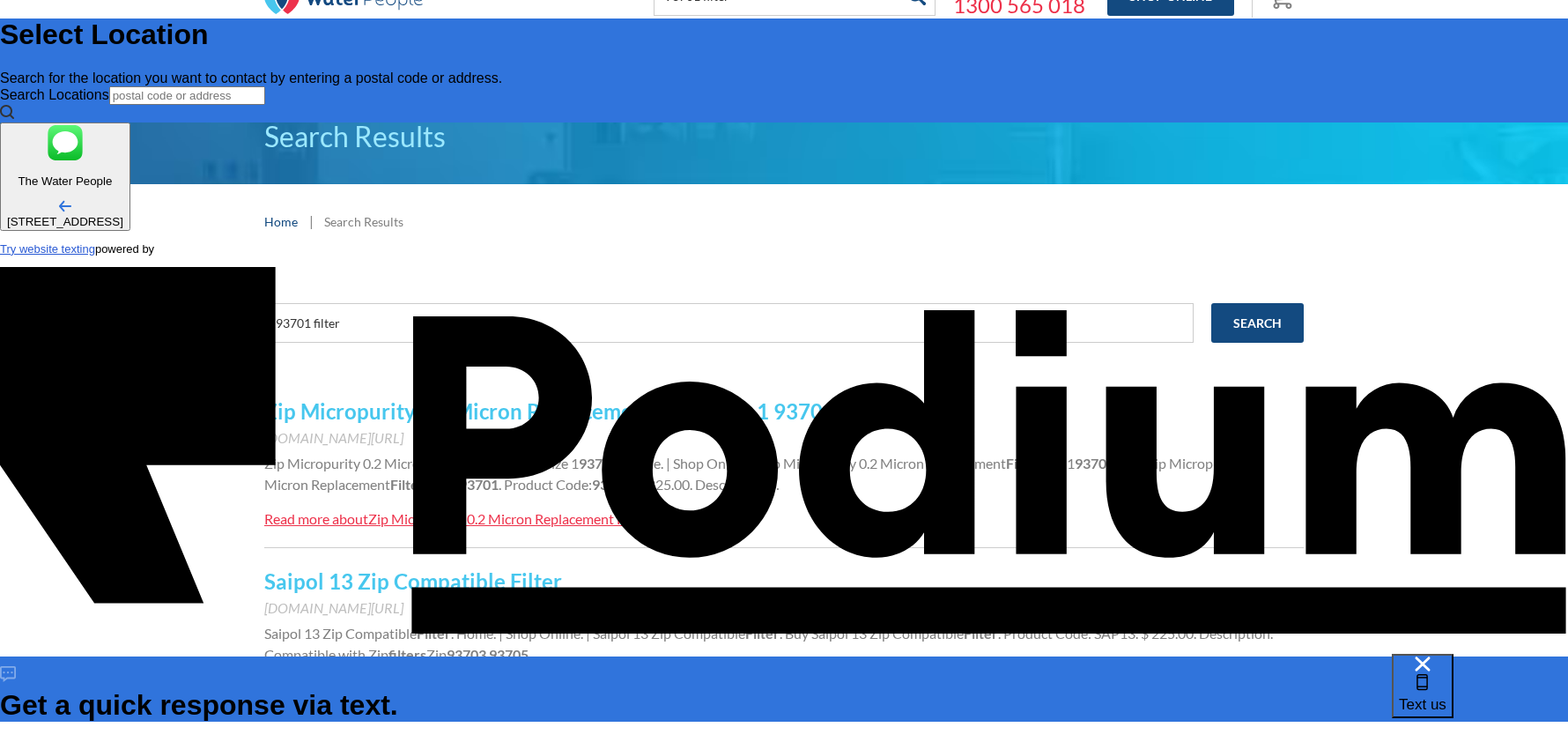
type textarea "x"
type textarea "Hi, need new filter Classic plus Hydrotap G5.Code 93701. Do you"
type textarea "x"
type textarea "Hi, need new filter Classic plus Hydrotap G5.Code 93701. Do you"
type textarea "x"
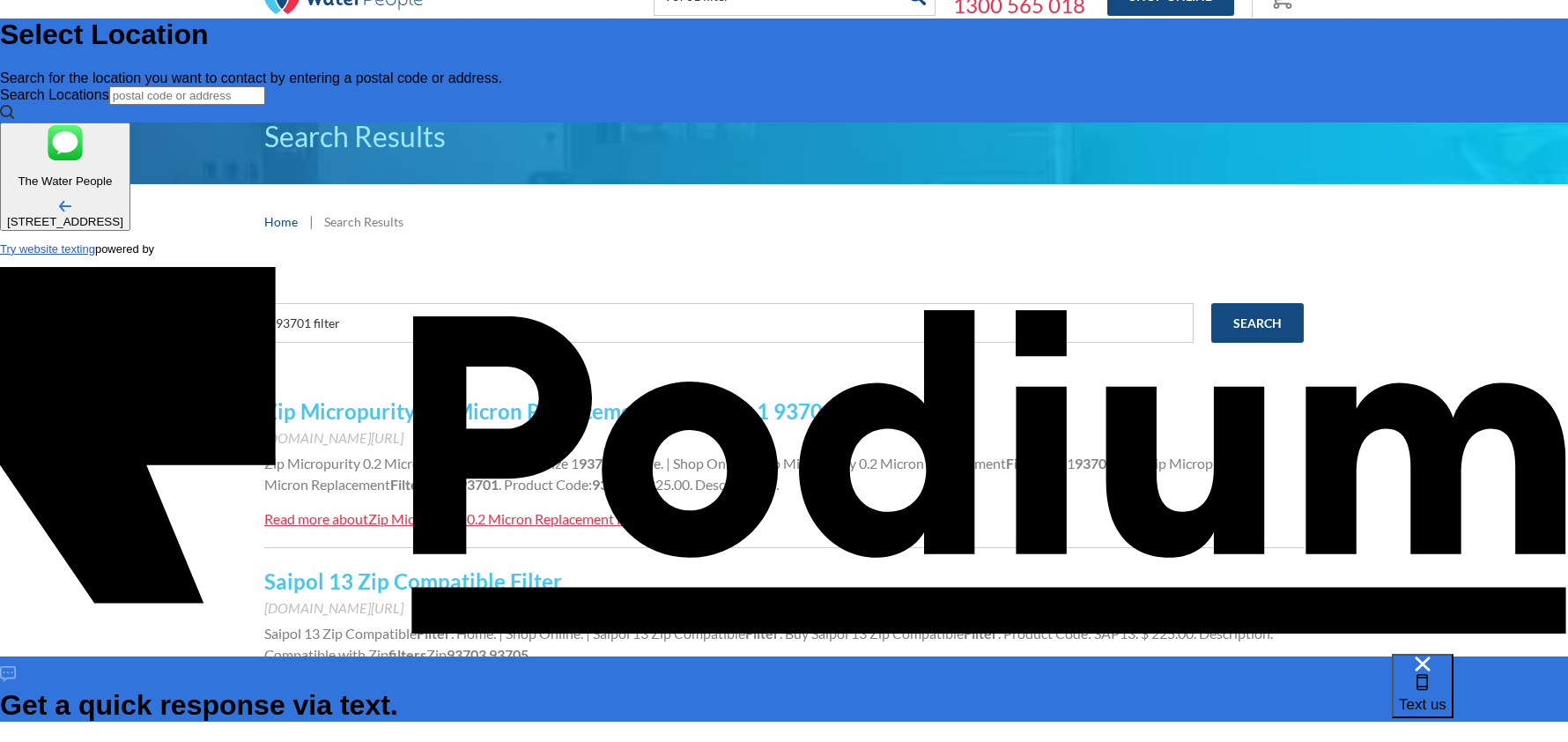
type textarea "Hi, need new filter Classic plus Hydrotap G5.Code 93701. Do you s"
type textarea "x"
type textarea "Hi, need new filter Classic plus Hydrotap G5.Code 93701. Do you se"
type textarea "x"
type textarea "Hi, need new filter Classic plus Hydrotap G5.Code 93701. Do you sel"
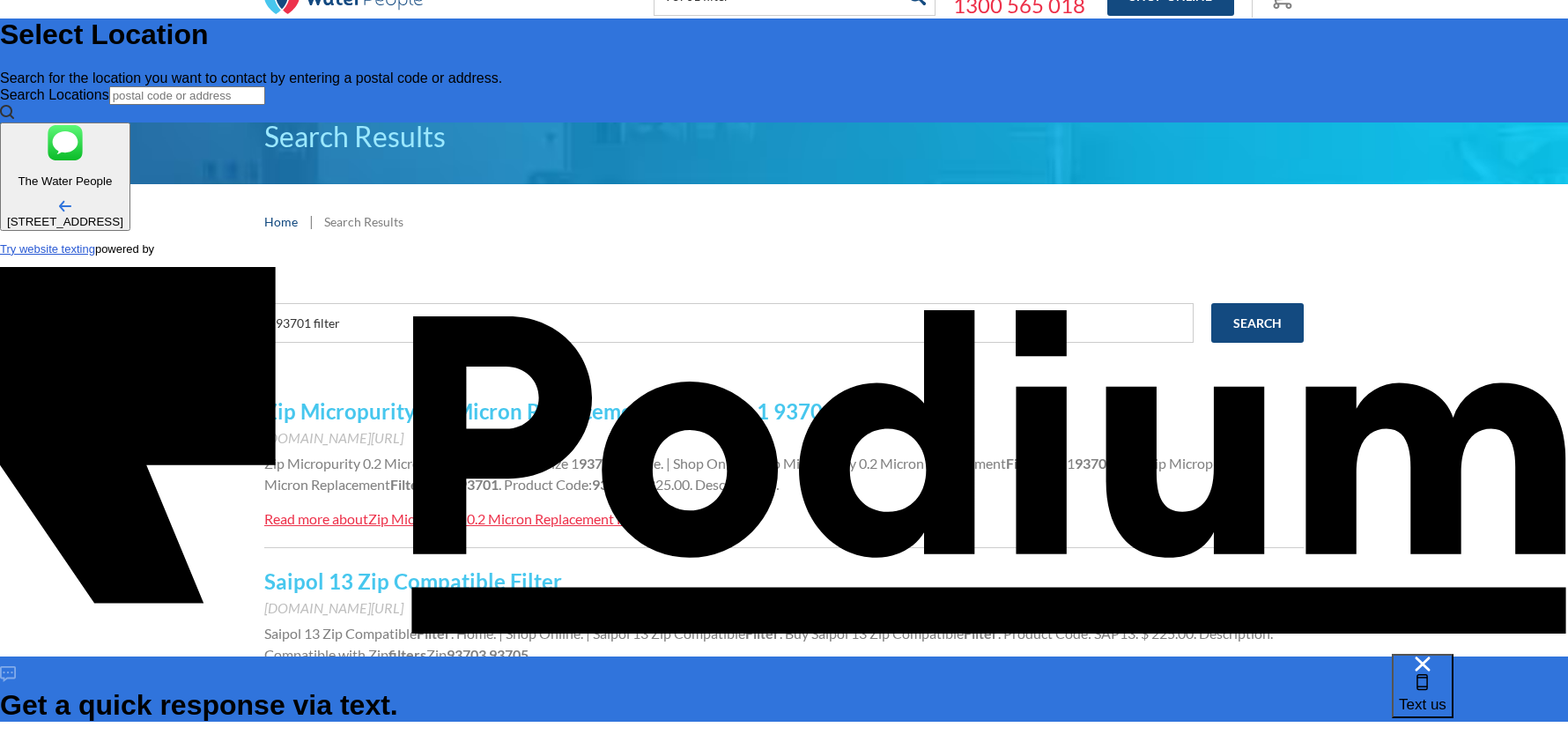
type textarea "x"
type textarea "Hi, need new filter Classic plus Hydrotap G5.Code 93701. Do you sell"
type textarea "x"
type textarea "Hi, need new filter Classic plus Hydrotap G5.Code 93701. Do you sell"
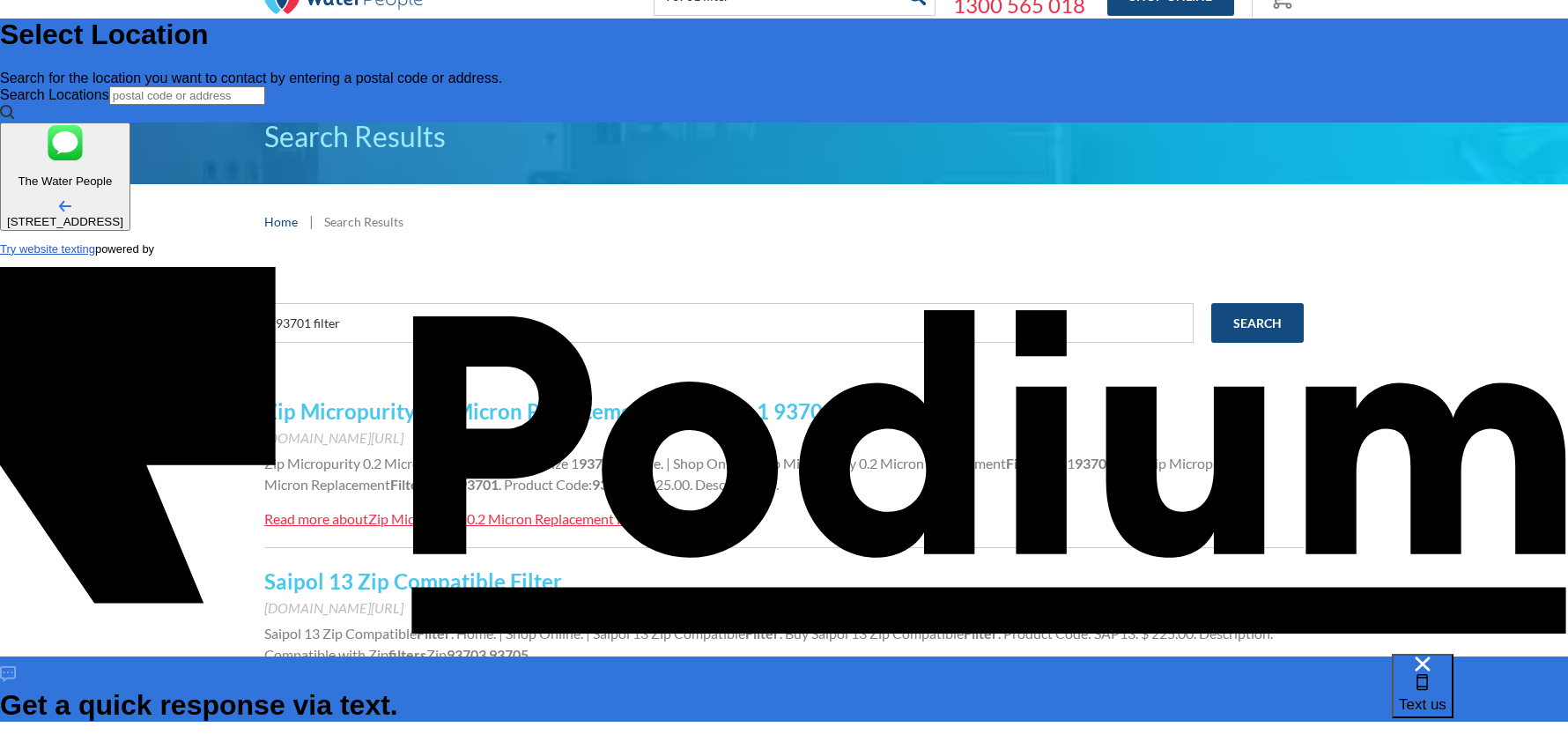
type textarea "x"
type textarea "Hi, need new filter Classic plus Hydrotap G5.Code 93701. Do you sell a"
type textarea "x"
type textarea "Hi, need new filter Classic plus Hydrotap G5.Code 93701. Do you sell an"
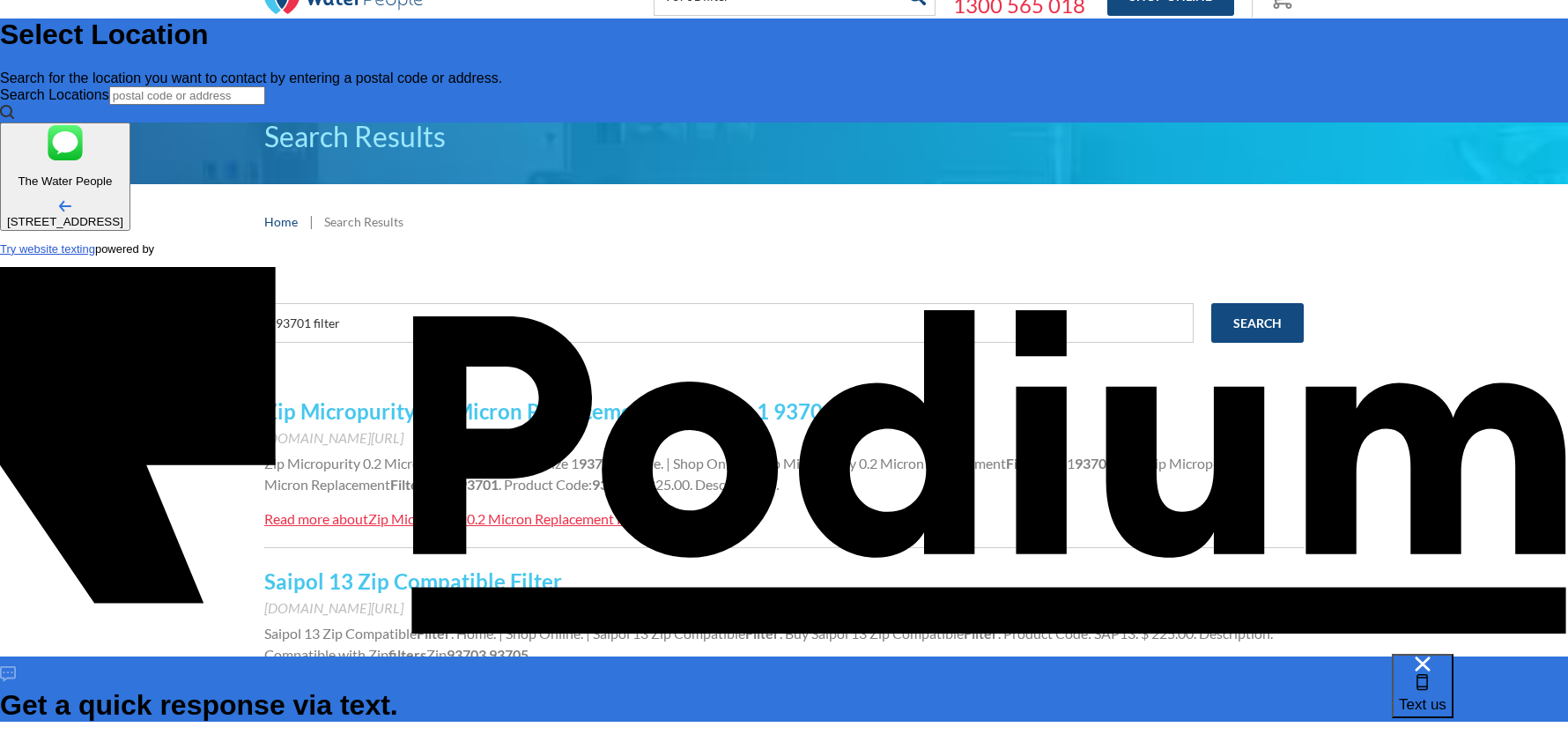
type textarea "x"
type textarea "Hi, need new filter Classic plus Hydrotap G5.Code 93701. Do you sell and"
type textarea "x"
type textarea "Hi, need new filter Classic plus Hydrotap G5.Code 93701. Do you sell and"
type textarea "x"
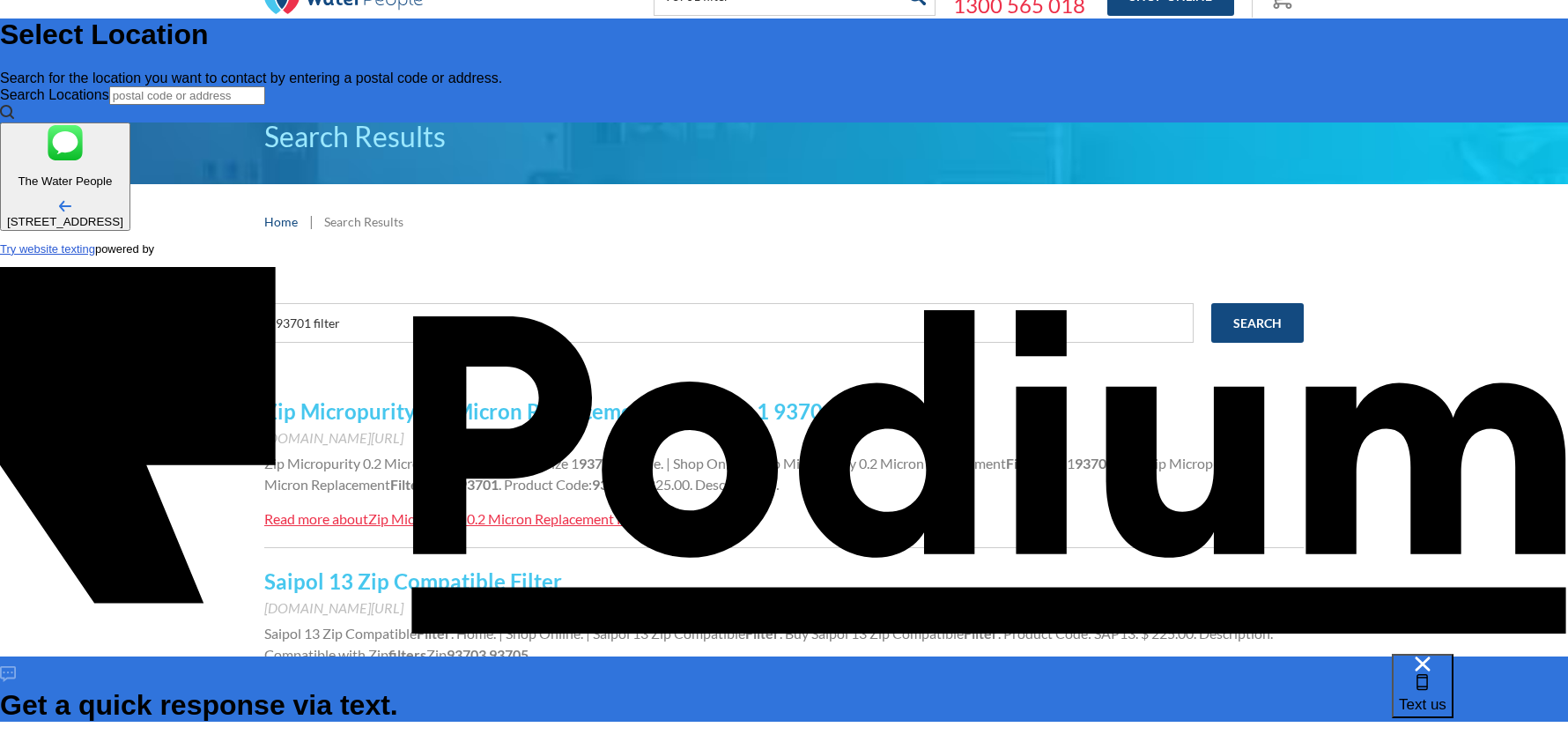
type textarea "Hi, need new filter Classic plus Hydrotap G5.Code 93701. Do you sell and /"
type textarea "x"
type textarea "Hi, need new filter Classic plus Hydrotap G5.Code 93701. Do you sell and /o"
type textarea "x"
type textarea "Hi, need new filter Classic plus Hydrotap G5.Code 93701. Do you sell and /or"
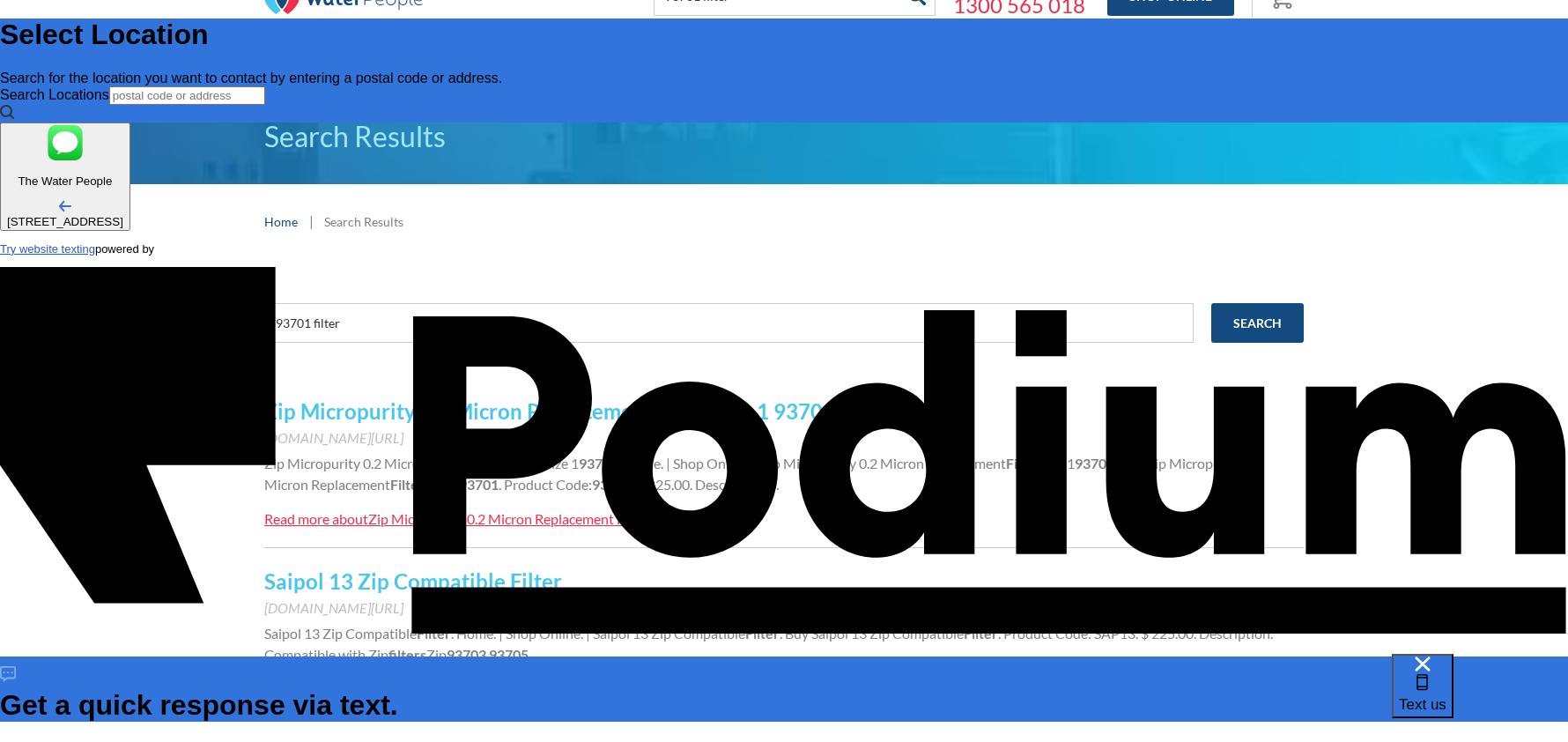
type textarea "x"
type textarea "Hi, need new filter Classic plus Hydrotap G5.Code 93701. Do you sell and /or"
type textarea "x"
type textarea "Hi, need new filter Classic plus Hydrotap G5.Code 93701. Do you sell and /or f"
type textarea "x"
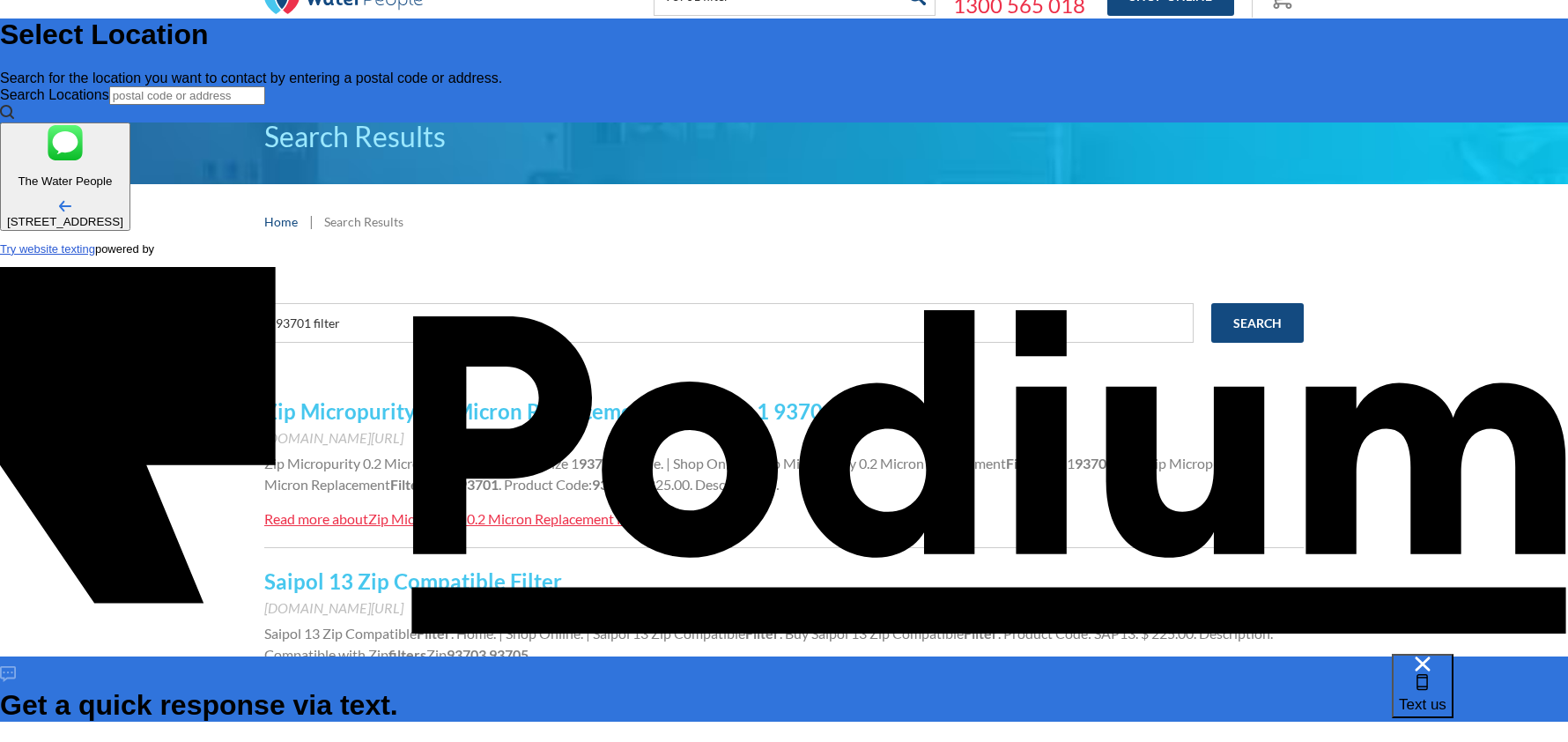
type textarea "Hi, need new filter Classic plus Hydrotap G5.Code 93701. Do you sell and /or fi"
type textarea "x"
type textarea "Hi, need new filter Classic plus Hydrotap G5.Code 93701. Do you sell and /or fit"
type textarea "x"
type textarea "Hi, need new filter Classic plus Hydrotap G5.Code 93701. Do you sell and /or fi…"
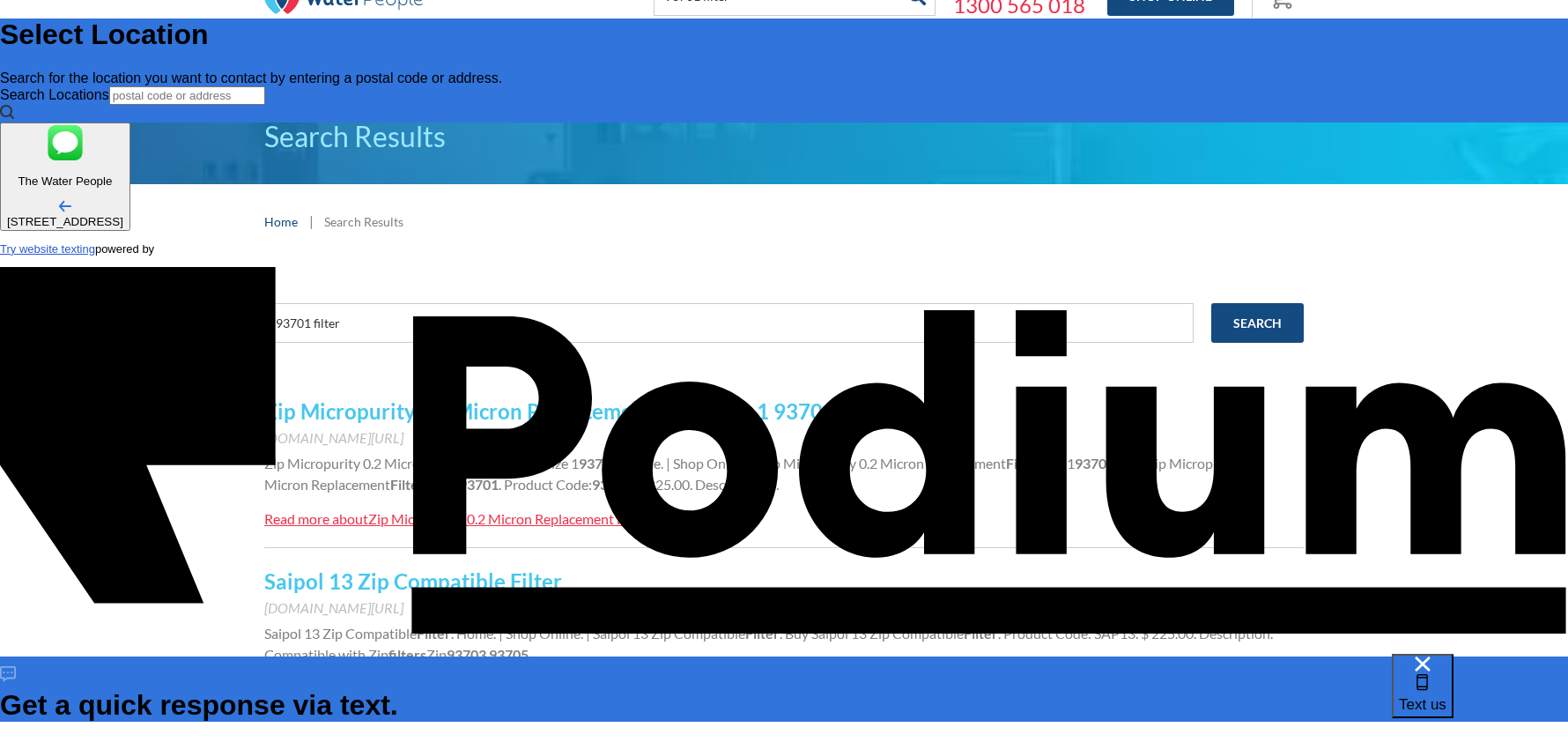
type textarea "x"
type textarea "Hi, need new filter Classic plus Hydrotap G5.Code 93701. Do you sell and /or fi…"
type textarea "x"
type textarea "Hi, need new filter Classic plus Hydrotap G5.Code 93701. Do you sell and /or fi…"
type textarea "x"
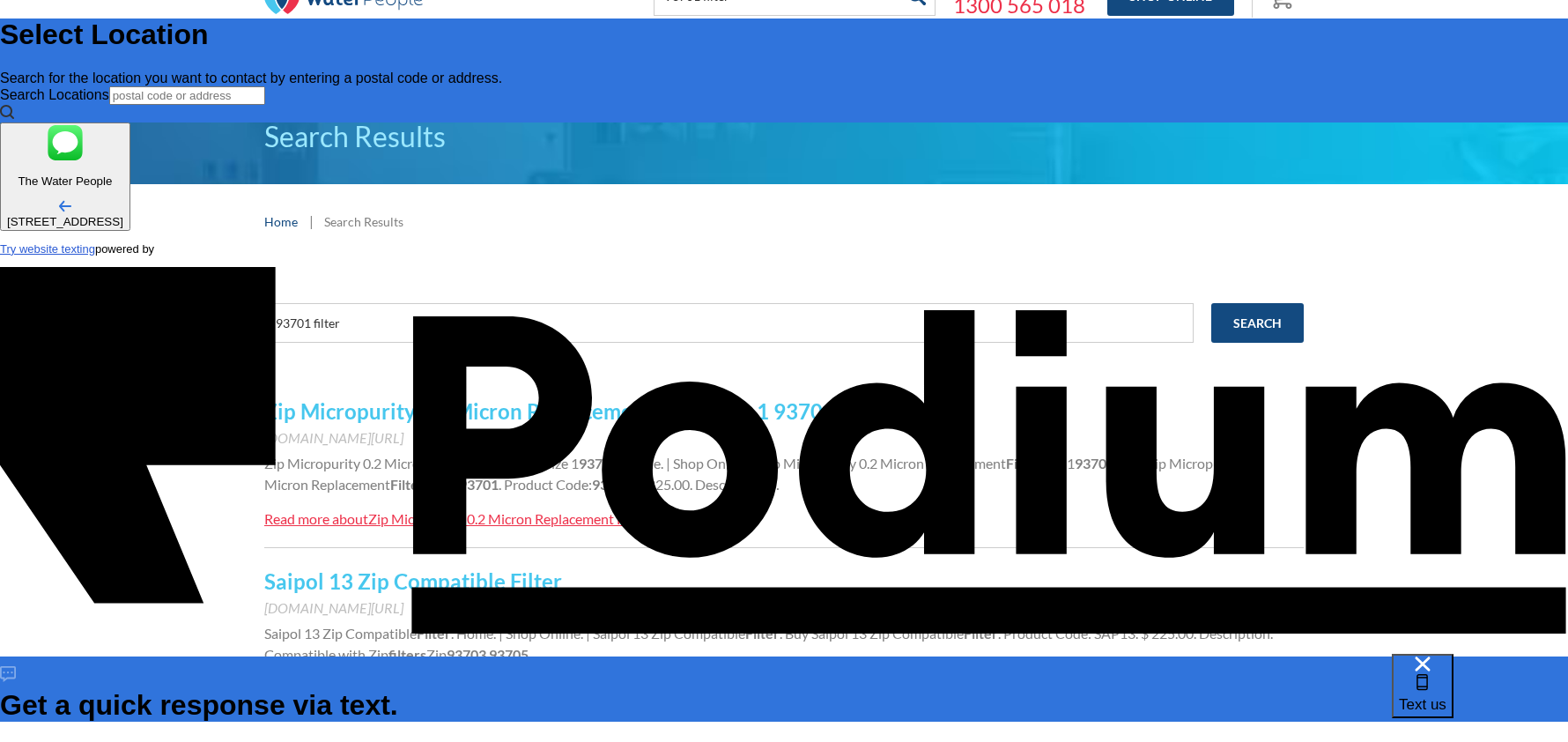
type textarea "Hi, need new filter Classic plus Hydrotap G5.Code 93701. Do you sell and /or fi…"
type textarea "x"
type textarea "Hi, need new filter Classic plus Hydrotap G5.Code 93701. Do you sell and /or fi…"
type textarea "x"
type textarea "Hi, need new filter Classic plus Hydrotap G5.Code 93701. Do you sell and /or fi…"
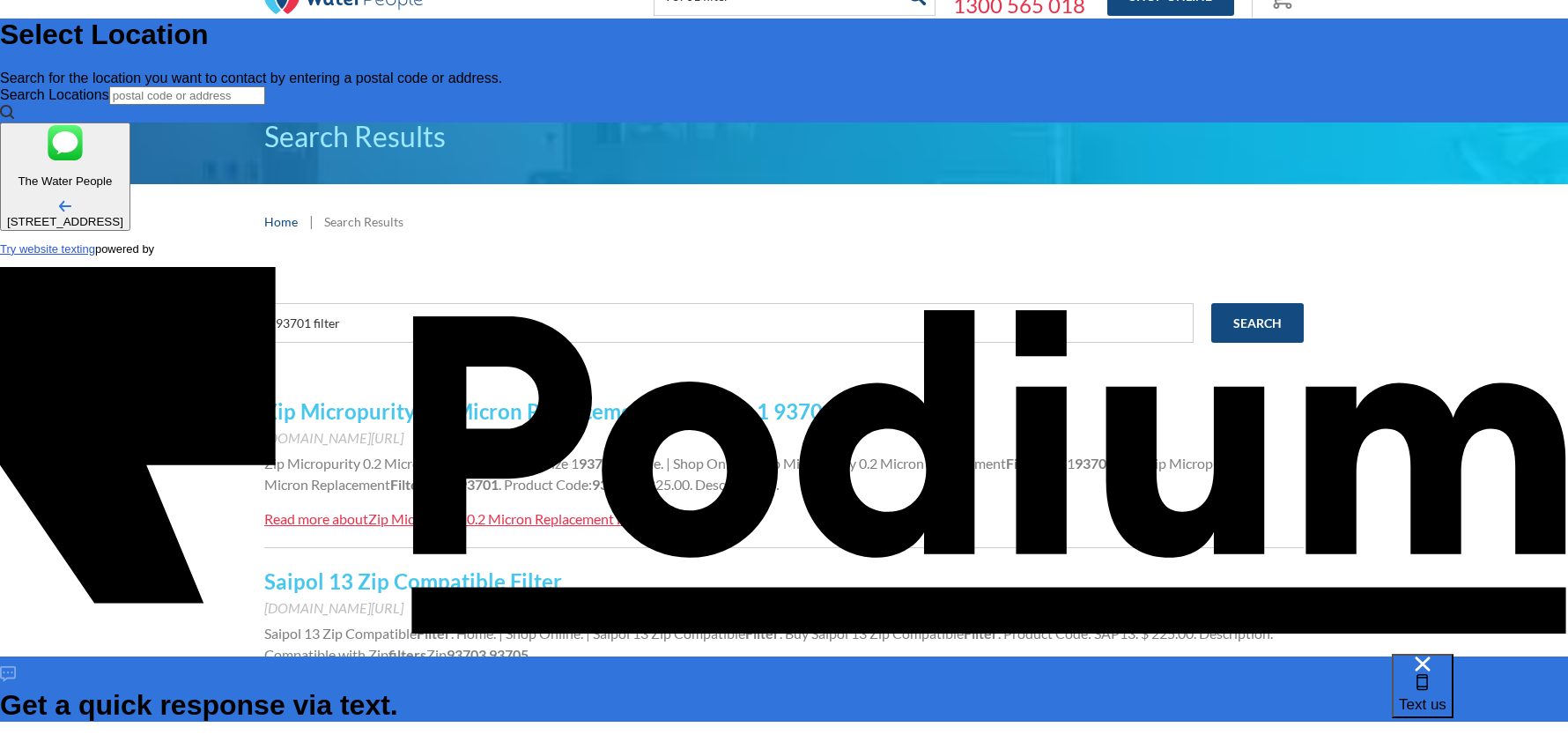
type textarea "x"
type textarea "Hi, need new filter Classic plus Hydrotap G5.Code 93701. Do you sell and /or fi…"
type textarea "x"
type textarea "Hi, need new filter Classic plus Hydrotap G5.Code 93701. Do you sell and /or fi…"
type textarea "x"
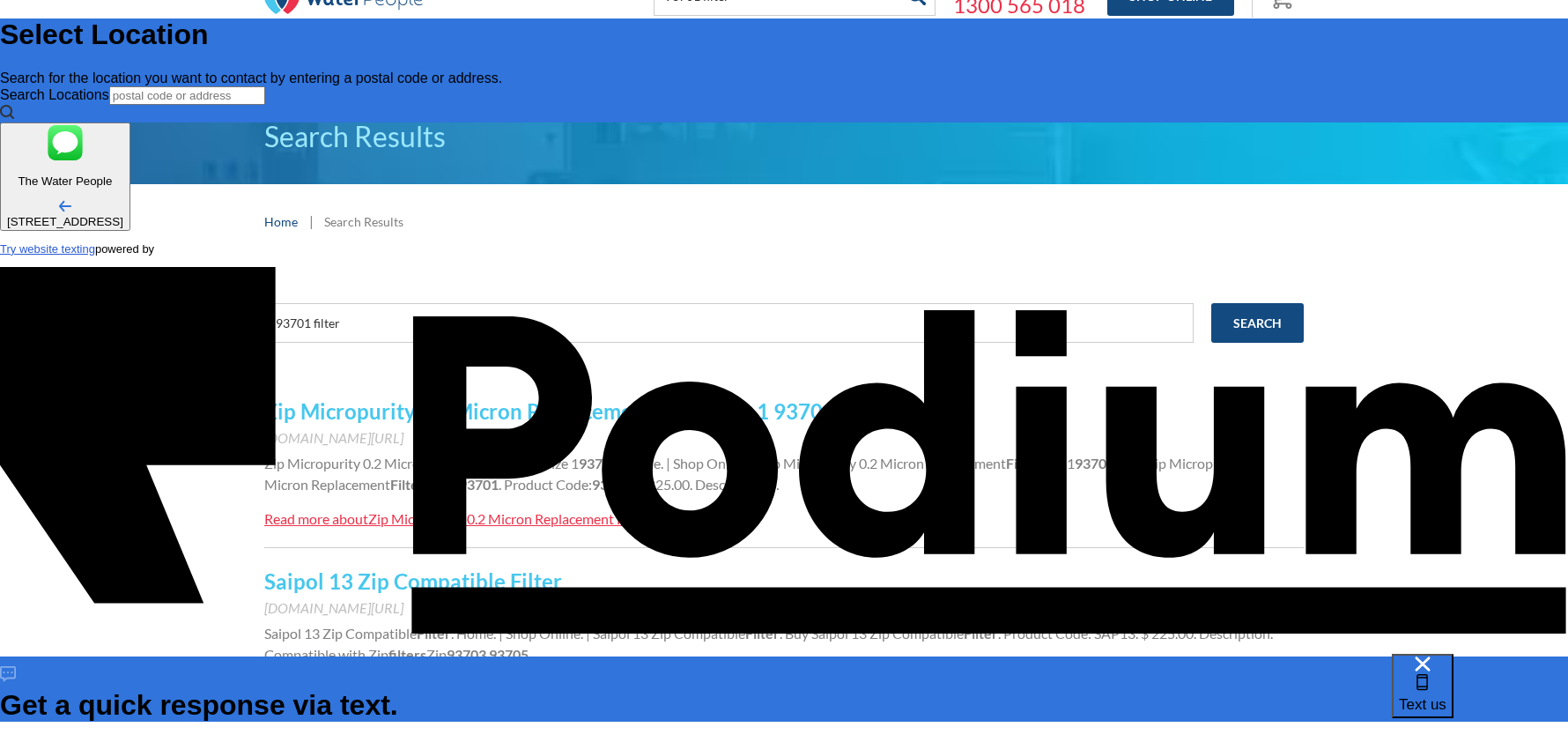
type textarea "Hi, need new filter Classic plus Hydrotap G5.Code 93701. Do you sell and /or fi…"
type textarea "x"
type textarea "Hi, need new filter Classic plus Hydrotap G5.Code 93701. Do you sell and /or fi…"
type textarea "x"
type textarea "Hi, need new filter Classic plus Hydrotap G5.Code 93701. Do you sell and /or fi…"
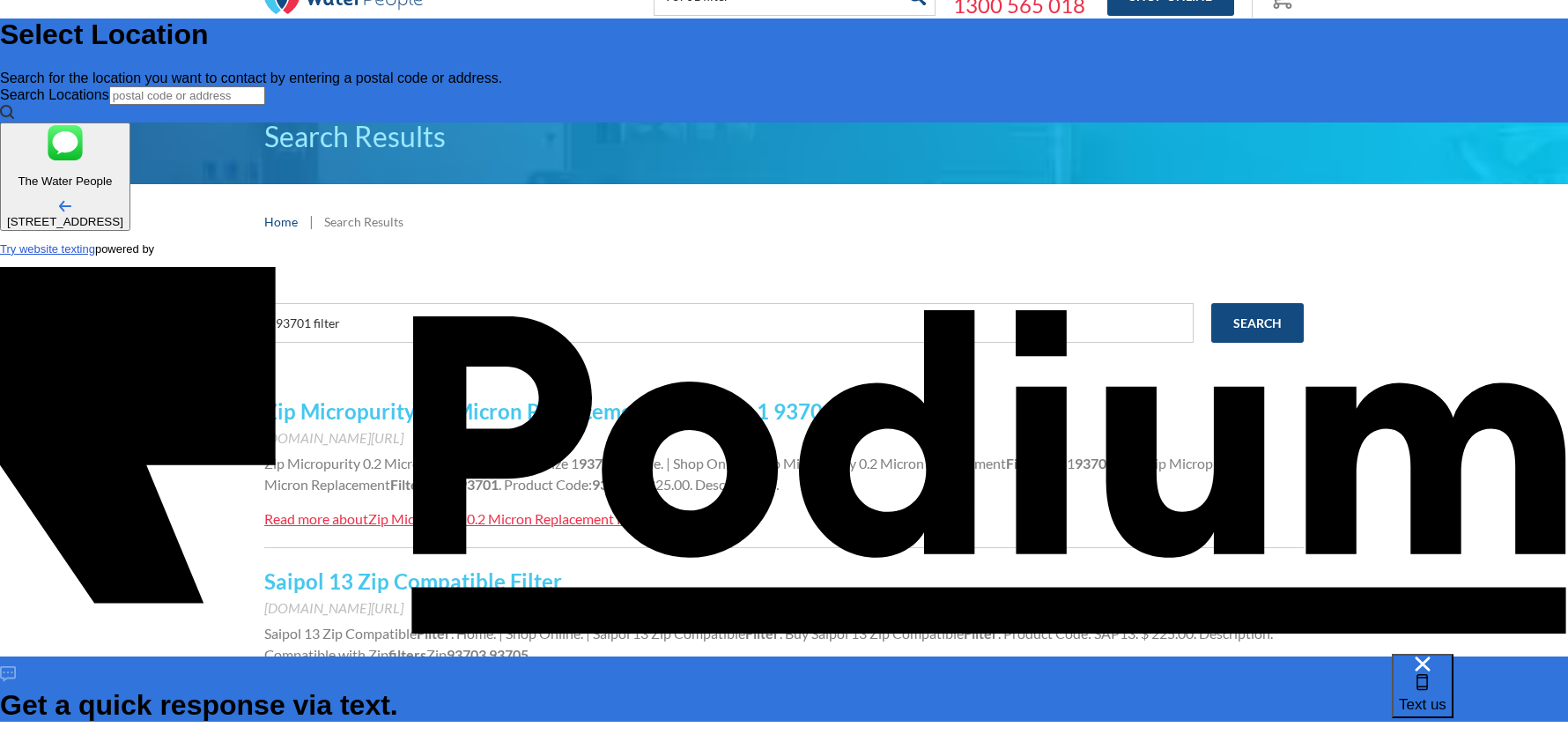
type textarea "x"
type textarea "Hi, need new filter Classic plus Hydrotap G5.Code 93701. Do you sell and /or fi…"
type textarea "x"
type textarea "Hi, need new filter Classic plus Hydrotap G5.Code 93701. Do you sell and /or fi…"
type textarea "x"
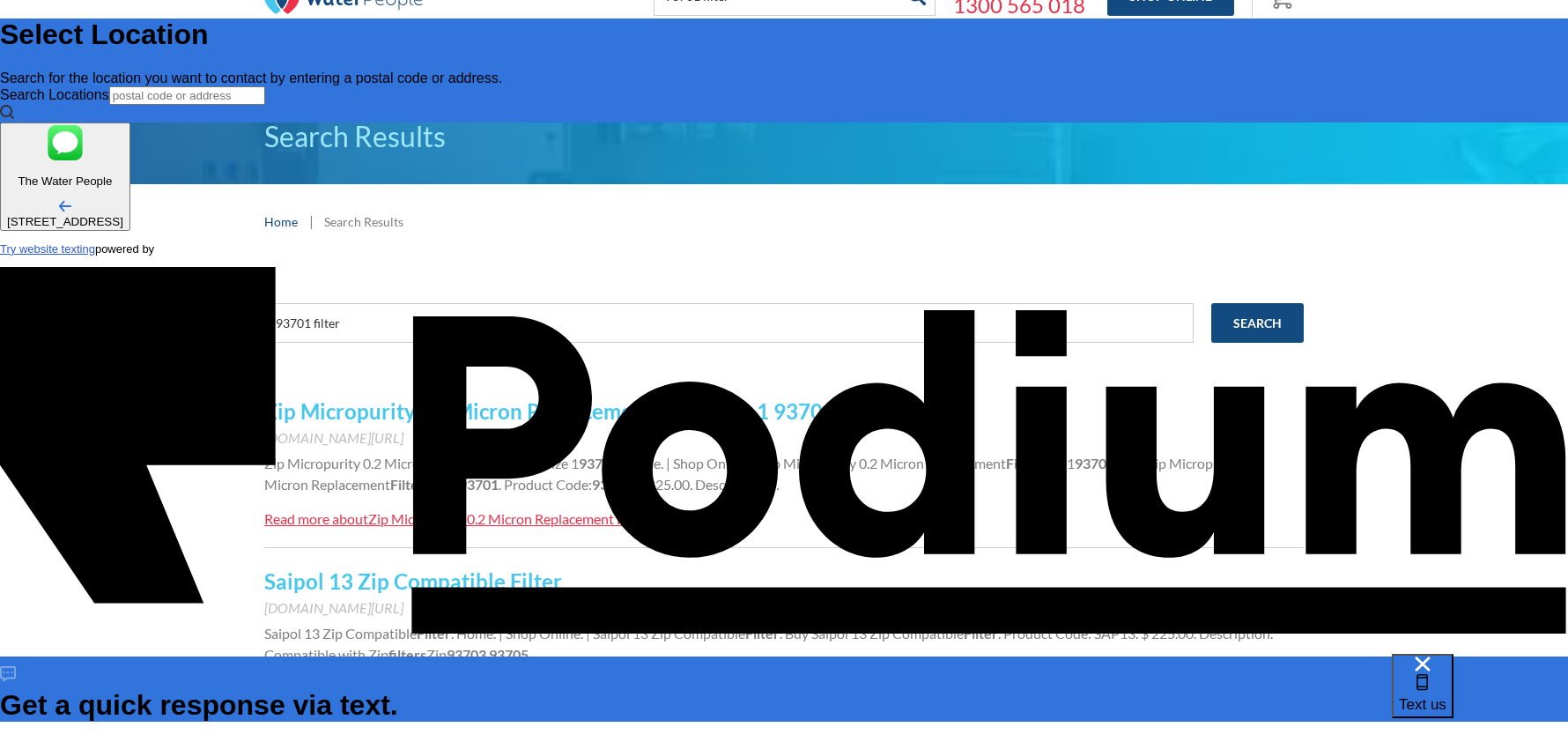
type textarea "Hi, need new filter Classic plus Hydrotap G5.Code 93701. Do you sell and /or fi…"
type textarea "x"
type textarea "Hi, need new filter Classic plus Hydrotap G5.Code 93701. Do you sell and /or fi…"
type textarea "x"
